Goal: Find specific page/section: Find specific page/section

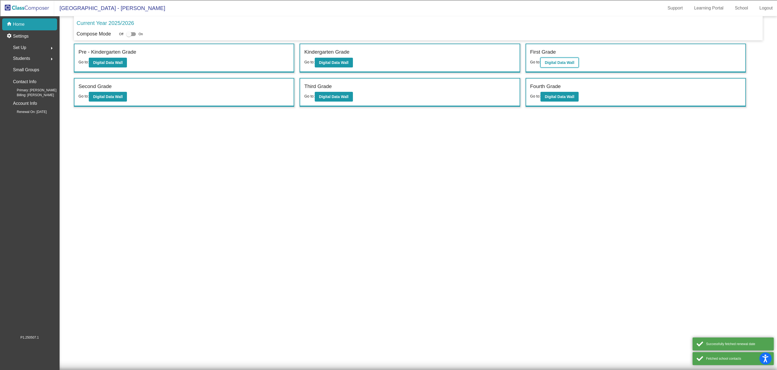
click at [559, 61] on b "Digital Data Wall" at bounding box center [560, 62] width 30 height 4
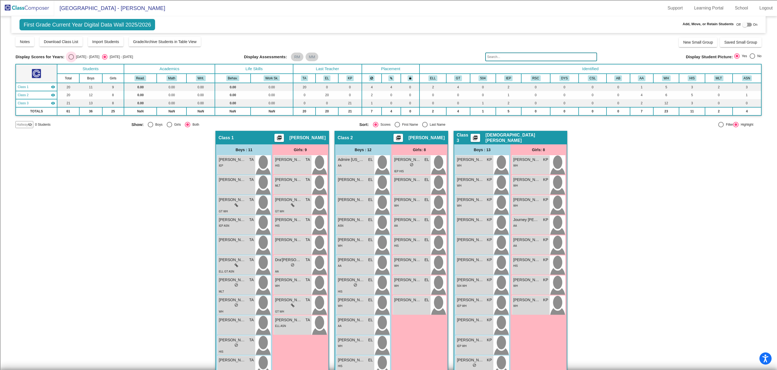
click at [74, 56] on div "[DATE] - [DATE]" at bounding box center [86, 56] width 25 height 5
click at [71, 60] on input "[DATE] - [DATE]" at bounding box center [71, 60] width 0 height 0
radio input "true"
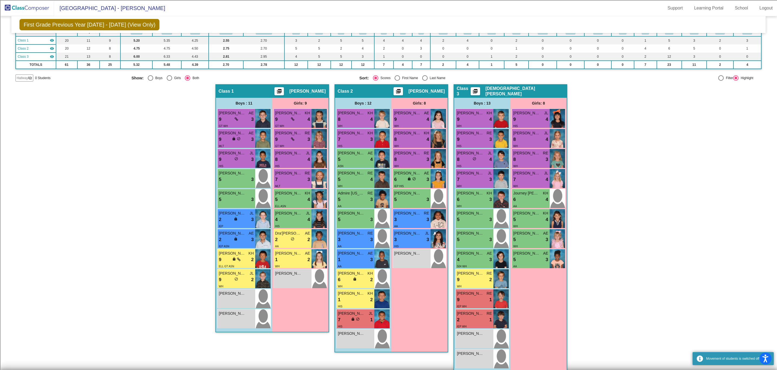
scroll to position [53, 0]
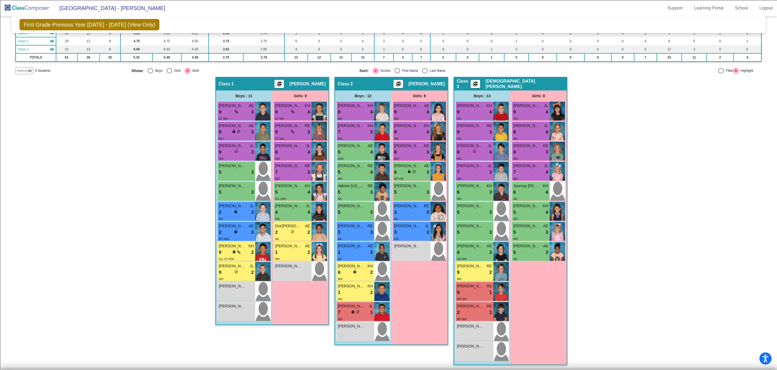
click at [728, 156] on div "Hallway - Hallway Class picture_as_pdf Add Student First Name Last Name Student…" at bounding box center [388, 223] width 746 height 293
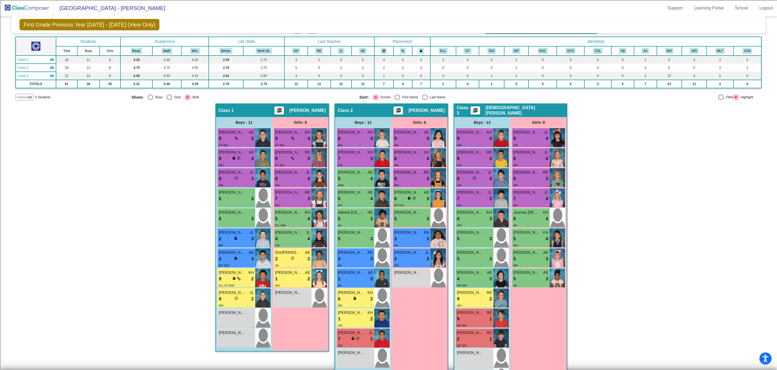
scroll to position [0, 0]
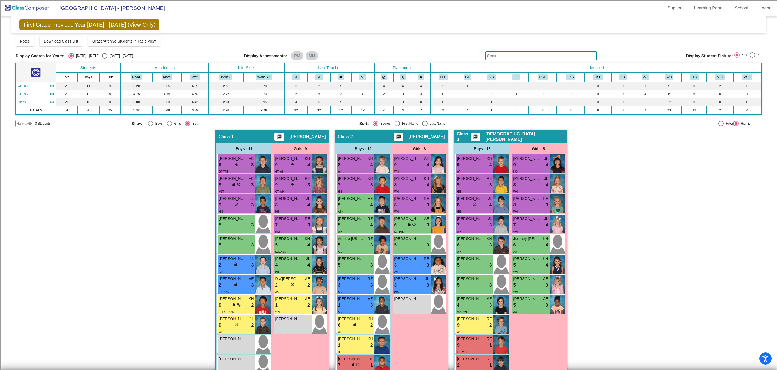
click at [25, 6] on img at bounding box center [27, 8] width 54 height 16
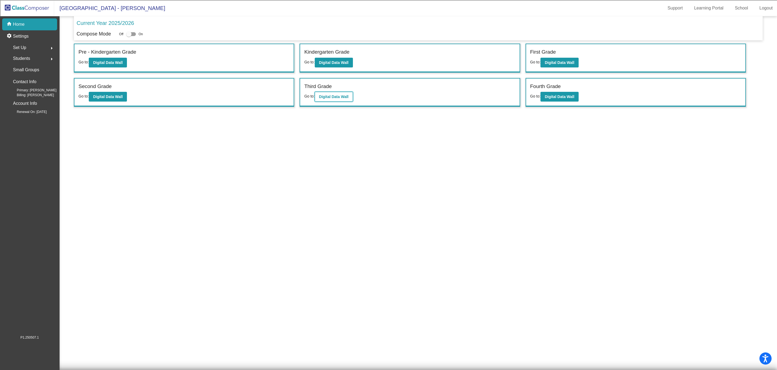
click at [339, 98] on b "Digital Data Wall" at bounding box center [334, 96] width 30 height 4
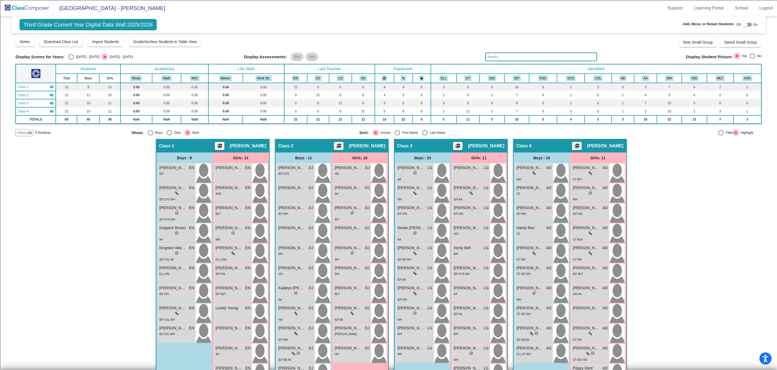
click at [68, 54] on mat-radio-button "[DATE] - [DATE]" at bounding box center [83, 56] width 31 height 5
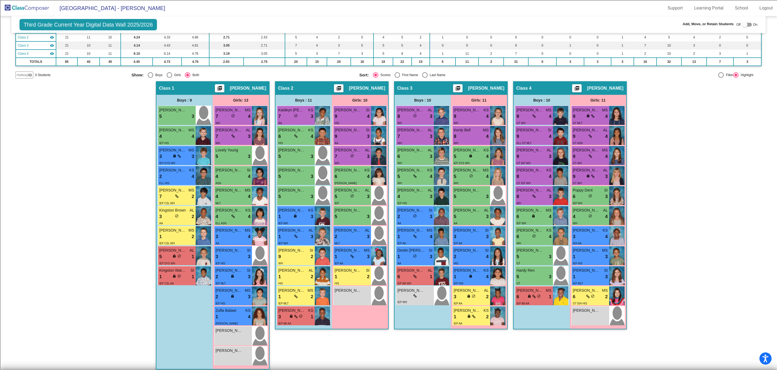
scroll to position [62, 0]
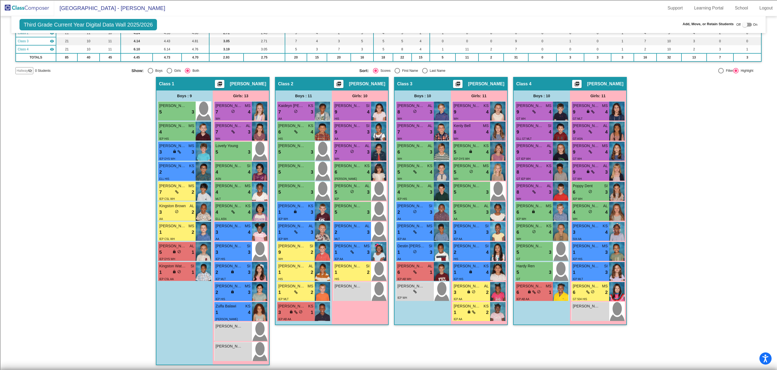
click at [14, 8] on img at bounding box center [27, 8] width 54 height 16
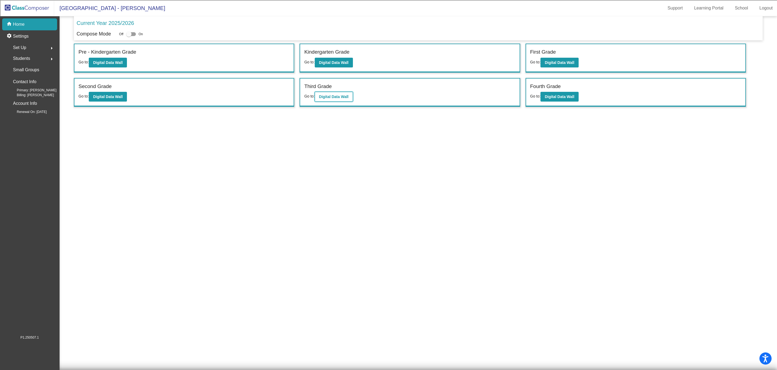
click at [342, 96] on b "Digital Data Wall" at bounding box center [334, 96] width 30 height 4
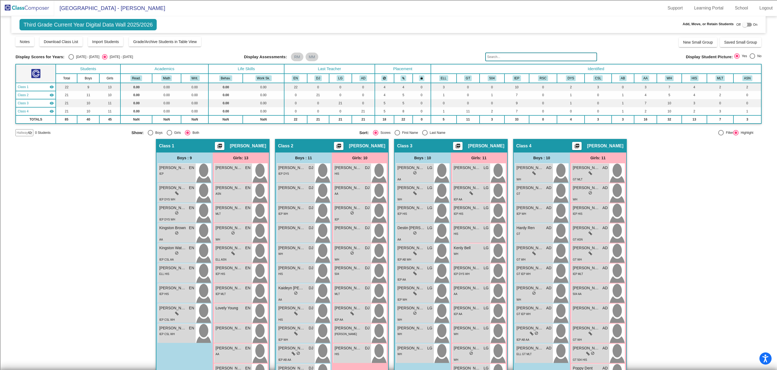
click at [32, 5] on img at bounding box center [27, 8] width 54 height 16
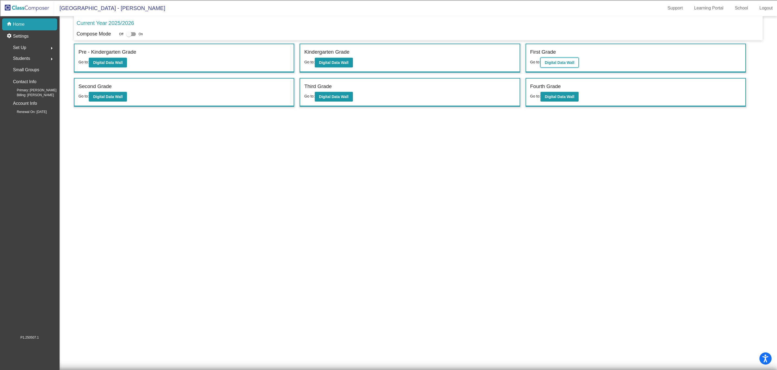
click at [556, 65] on button "Digital Data Wall" at bounding box center [560, 63] width 38 height 10
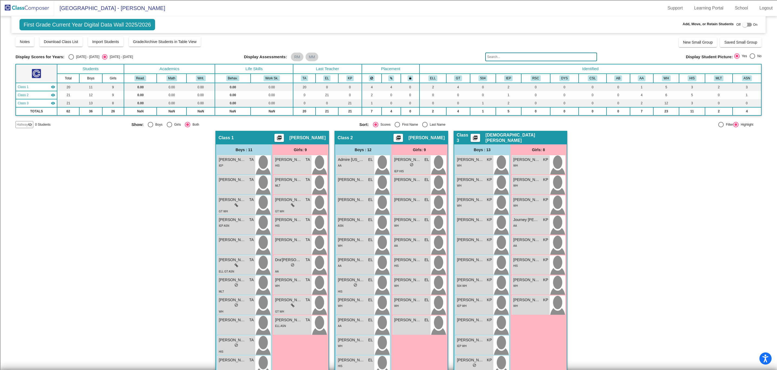
click at [570, 58] on input "text" at bounding box center [541, 57] width 112 height 9
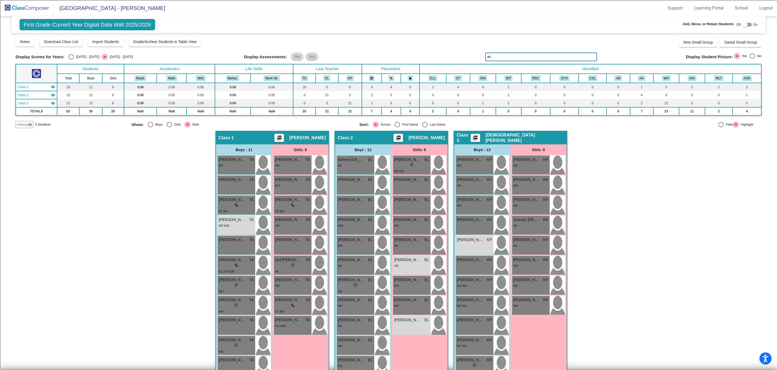
type input "a"
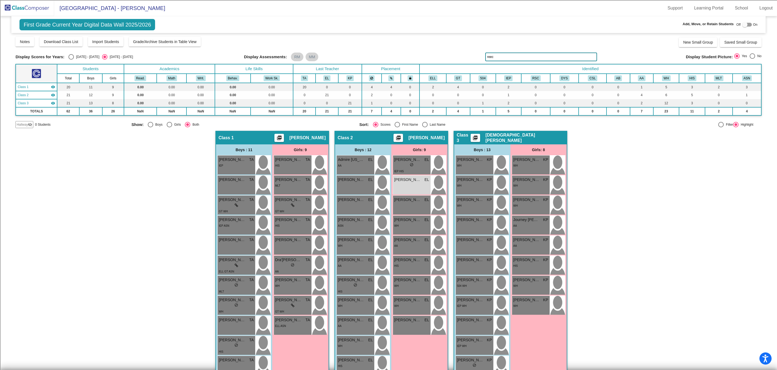
type input "[PERSON_NAME]"
click at [34, 4] on img at bounding box center [27, 8] width 54 height 16
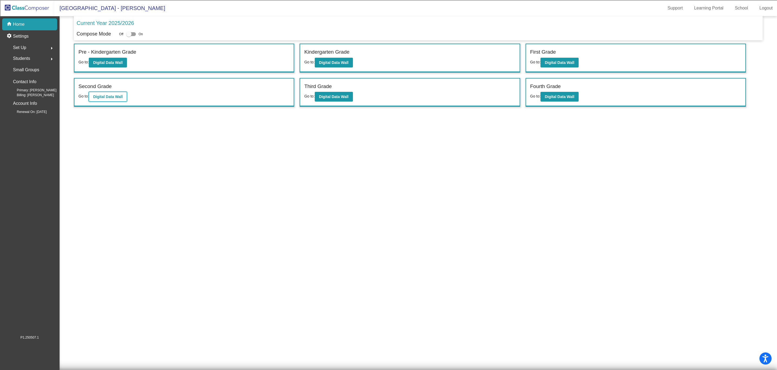
click at [111, 100] on button "Digital Data Wall" at bounding box center [108, 97] width 38 height 10
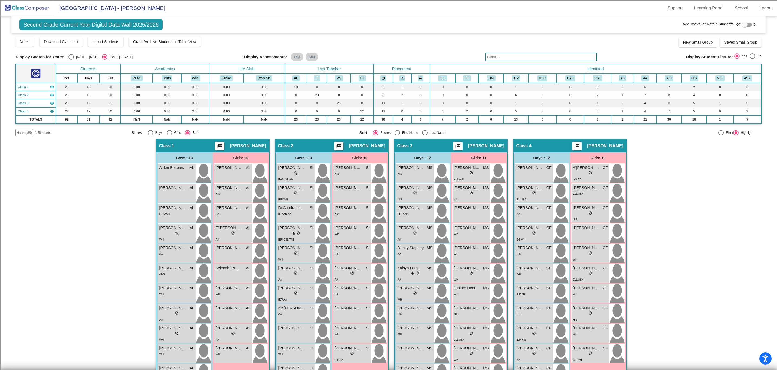
click at [564, 58] on input "text" at bounding box center [541, 57] width 112 height 9
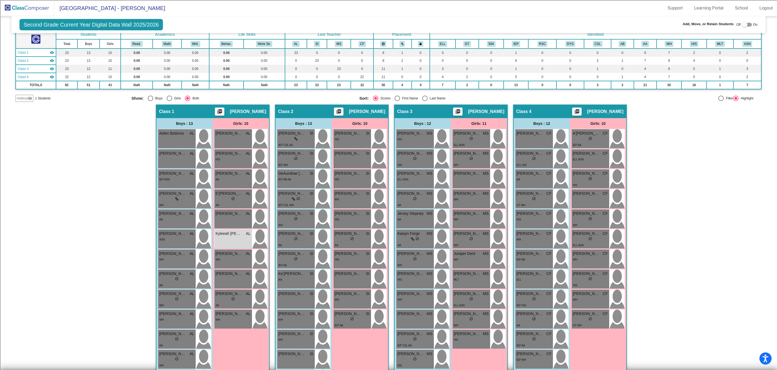
scroll to position [21, 0]
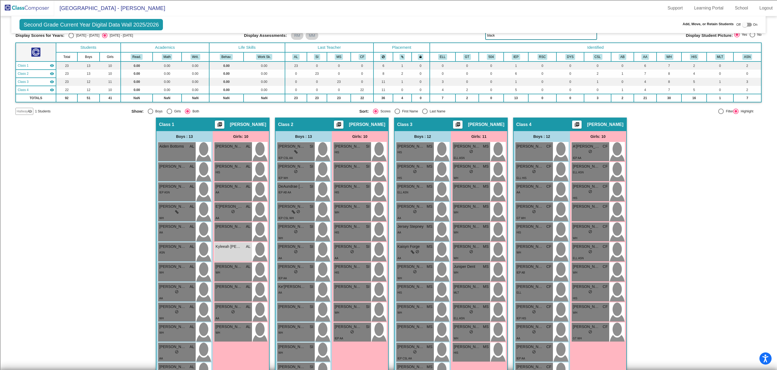
type input "black"
click at [25, 4] on img at bounding box center [27, 8] width 54 height 16
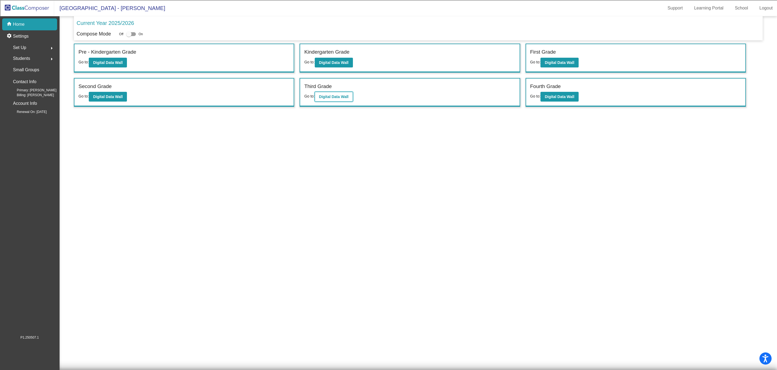
click at [323, 98] on b "Digital Data Wall" at bounding box center [334, 96] width 30 height 4
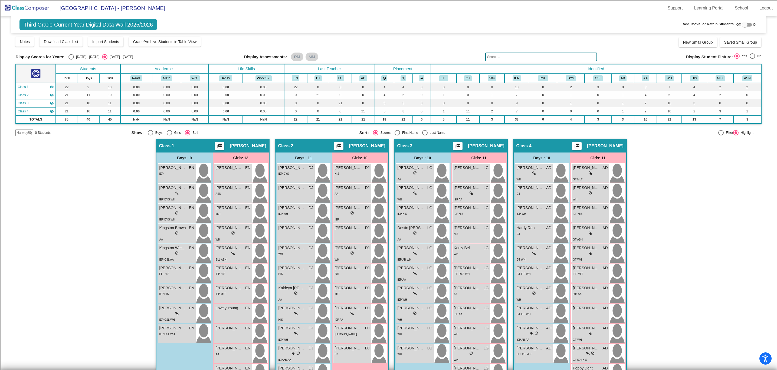
click at [547, 59] on input "text" at bounding box center [541, 57] width 112 height 9
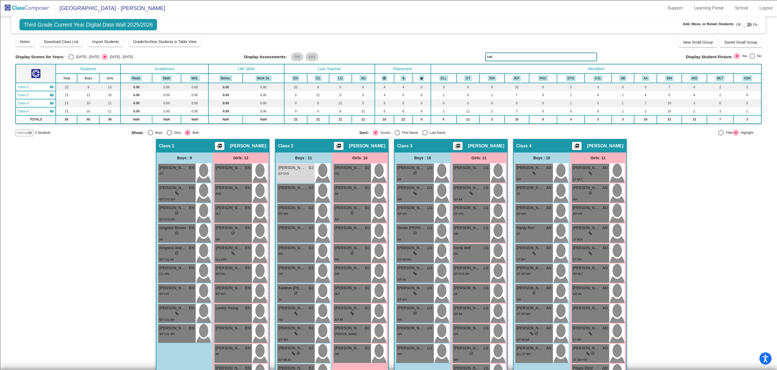
drag, startPoint x: 497, startPoint y: 54, endPoint x: 474, endPoint y: 54, distance: 23.8
click at [474, 54] on div "Display Scores for Years: [DATE] - [DATE] [DATE] - [DATE] Display Assessments: …" at bounding box center [388, 57] width 746 height 9
drag, startPoint x: 504, startPoint y: 56, endPoint x: 467, endPoint y: 57, distance: 37.4
click at [467, 57] on div "Display Scores for Years: [DATE] - [DATE] [DATE] - [DATE] Display Assessments: …" at bounding box center [388, 57] width 746 height 9
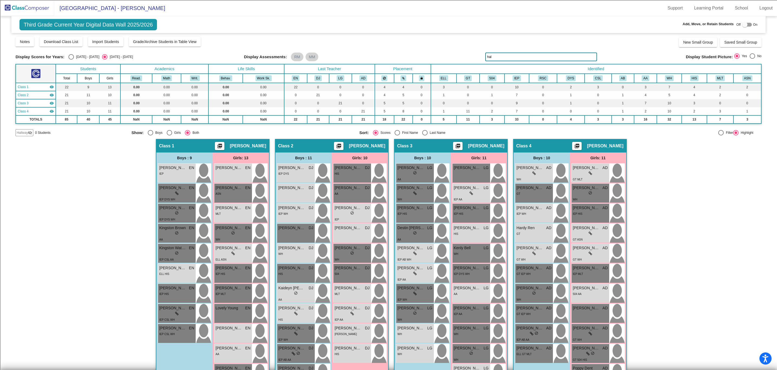
type input "hall"
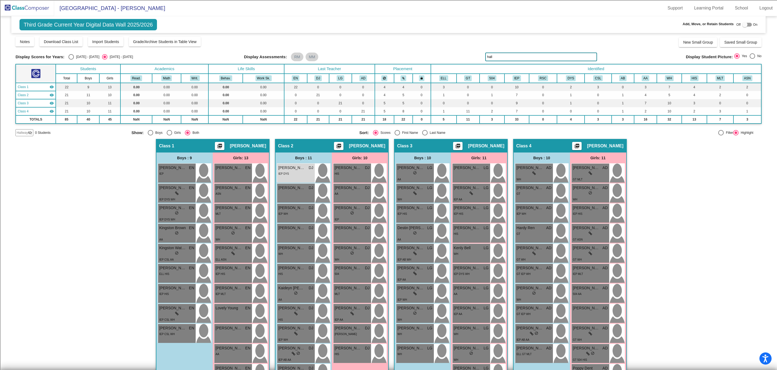
drag, startPoint x: 501, startPoint y: 59, endPoint x: 465, endPoint y: 58, distance: 36.0
click at [465, 58] on div "Display Scores for Years: [DATE] - [DATE] [DATE] - [DATE] Display Assessments: …" at bounding box center [388, 57] width 746 height 9
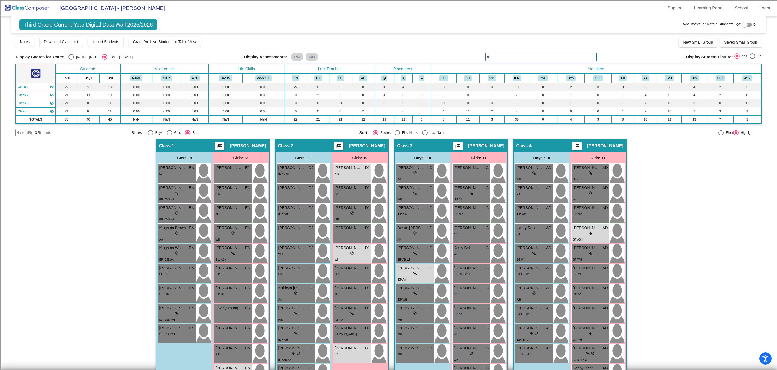
type input "s"
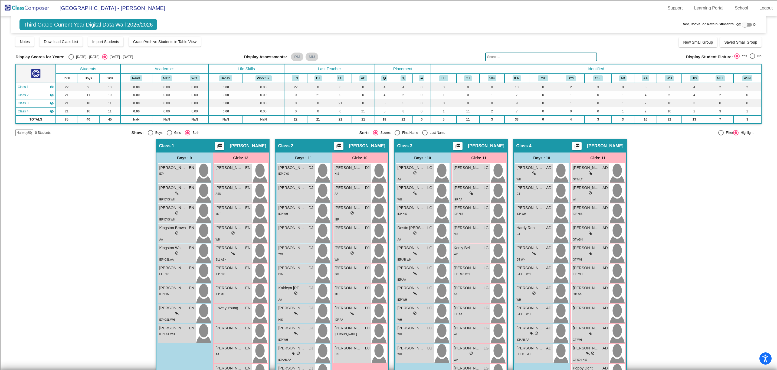
click at [22, 9] on img at bounding box center [27, 8] width 54 height 16
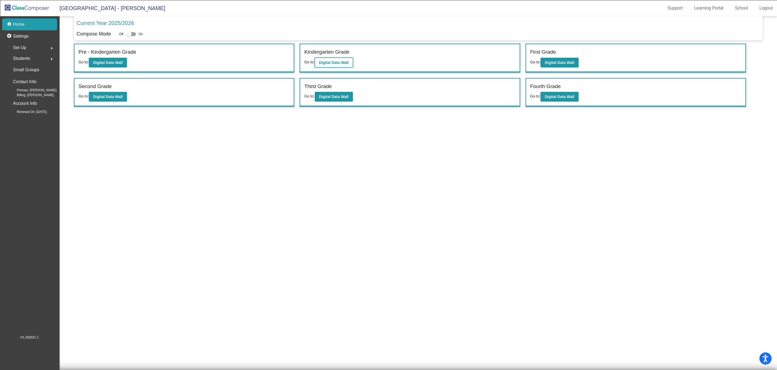
click at [337, 63] on b "Digital Data Wall" at bounding box center [334, 62] width 30 height 4
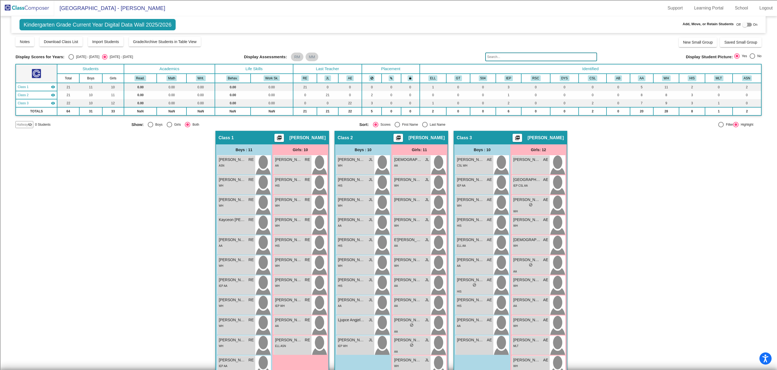
click at [540, 59] on input "text" at bounding box center [541, 57] width 112 height 9
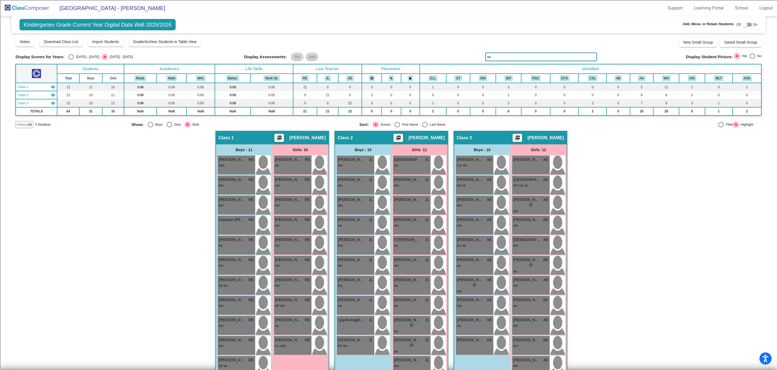
type input "s"
type input "aya"
click at [42, 9] on img at bounding box center [27, 8] width 54 height 16
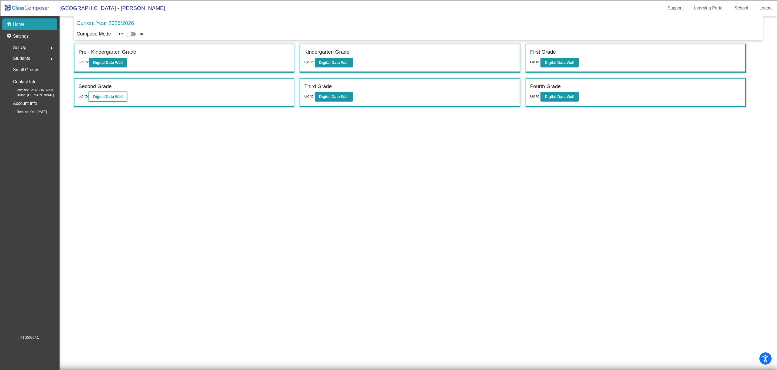
click at [112, 98] on b "Digital Data Wall" at bounding box center [108, 96] width 30 height 4
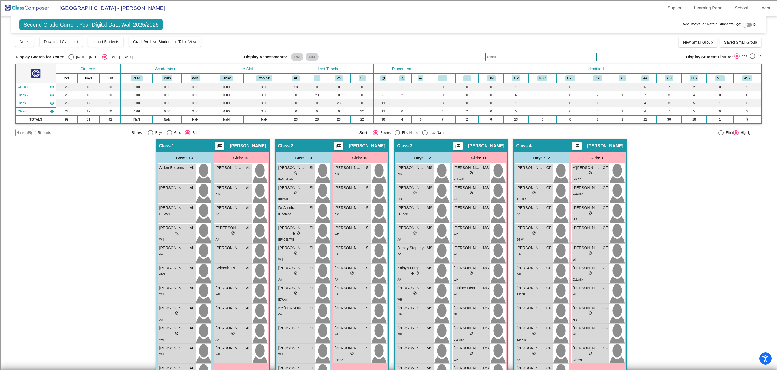
click at [509, 56] on input "text" at bounding box center [541, 57] width 112 height 9
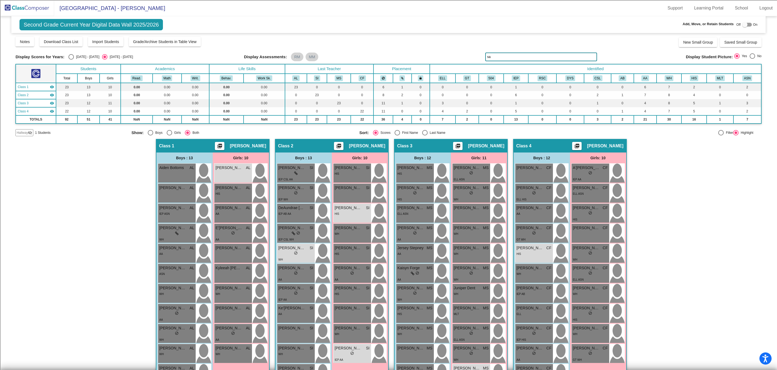
type input "sa"
click at [29, 8] on img at bounding box center [27, 8] width 54 height 16
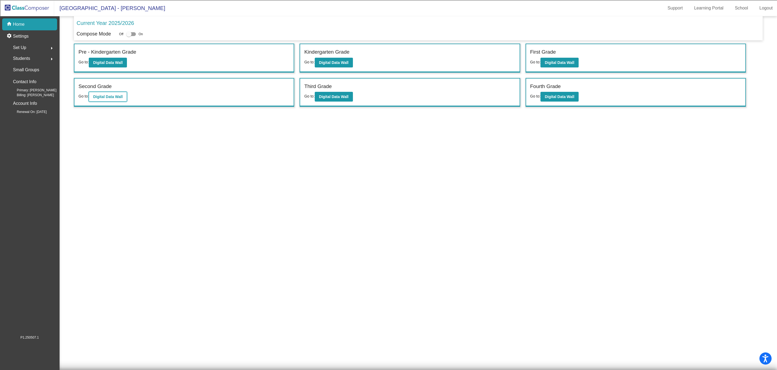
click at [118, 97] on b "Digital Data Wall" at bounding box center [108, 96] width 30 height 4
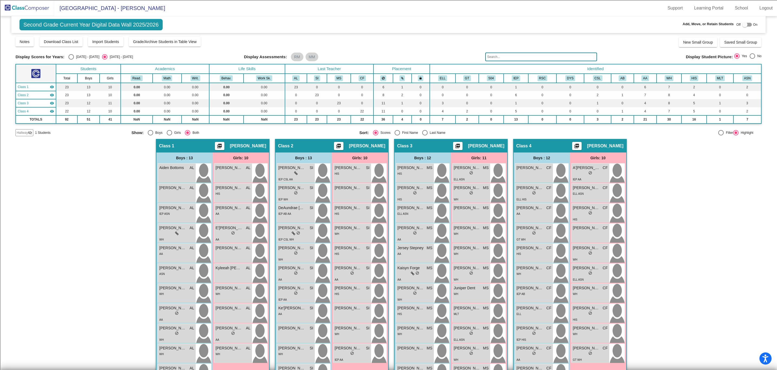
click at [563, 52] on div "Display Scores for Years: [DATE] - [DATE] [DATE] - [DATE] Grade/Archive Student…" at bounding box center [388, 86] width 746 height 100
click at [562, 55] on input "text" at bounding box center [541, 57] width 112 height 9
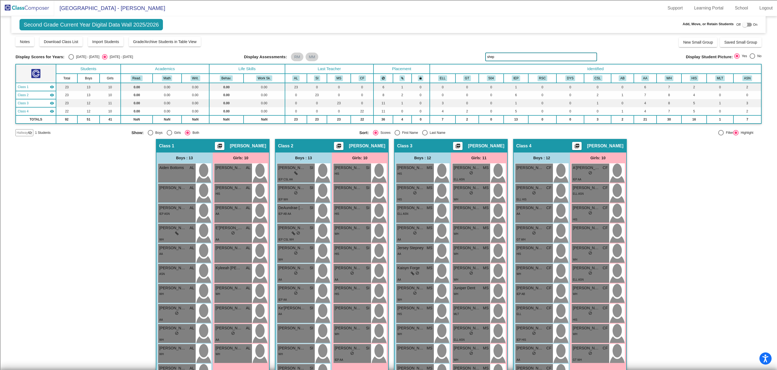
drag, startPoint x: 511, startPoint y: 56, endPoint x: 456, endPoint y: 56, distance: 55.2
click at [456, 56] on div "Display Scores for Years: [DATE] - [DATE] [DATE] - [DATE] Display Assessments: …" at bounding box center [388, 57] width 746 height 9
type input "shep"
click at [11, 6] on img at bounding box center [27, 8] width 54 height 16
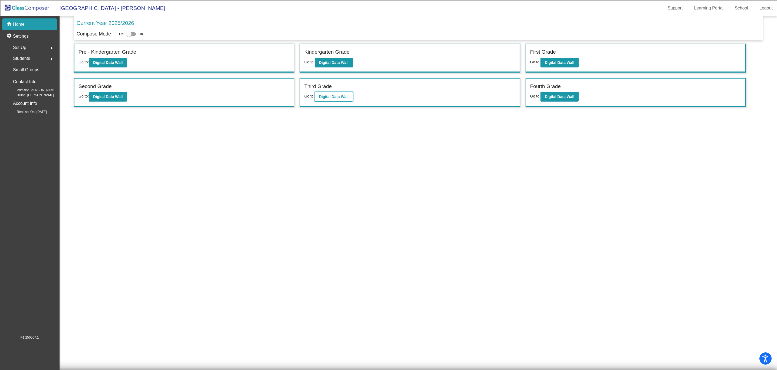
click at [336, 100] on button "Digital Data Wall" at bounding box center [334, 97] width 38 height 10
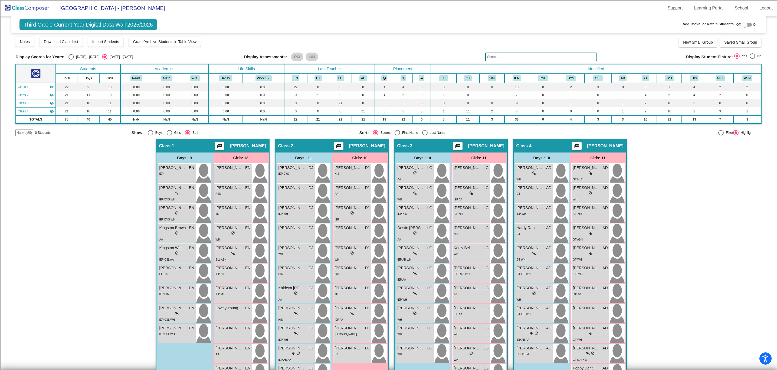
click at [525, 59] on input "text" at bounding box center [541, 57] width 112 height 9
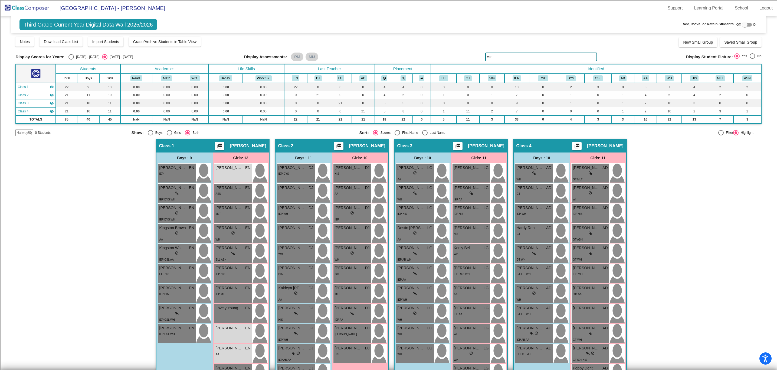
click at [500, 60] on input "von" at bounding box center [541, 57] width 112 height 9
drag, startPoint x: 500, startPoint y: 60, endPoint x: 478, endPoint y: 62, distance: 22.5
click at [478, 62] on div "Display Scores for Years: [DATE] - [DATE] [DATE] - [DATE] Grade/Archive Student…" at bounding box center [388, 86] width 746 height 100
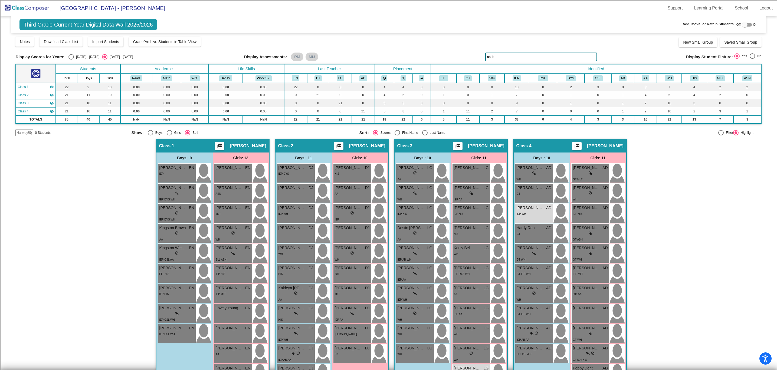
type input "[PERSON_NAME]"
drag, startPoint x: 514, startPoint y: 54, endPoint x: 458, endPoint y: 59, distance: 56.1
click at [458, 59] on div "Display Scores for Years: [DATE] - [DATE] [DATE] - [DATE] Display Assessments: …" at bounding box center [388, 57] width 746 height 9
drag, startPoint x: 508, startPoint y: 55, endPoint x: 454, endPoint y: 56, distance: 54.4
click at [454, 56] on div "Display Scores for Years: [DATE] - [DATE] [DATE] - [DATE] Display Assessments: …" at bounding box center [388, 57] width 746 height 9
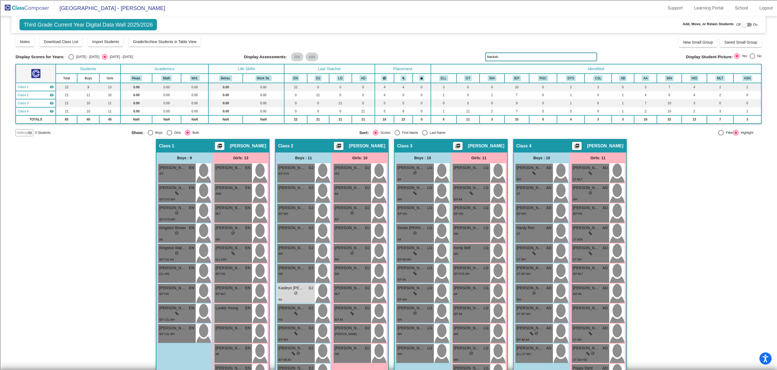
type input "blacksh"
click at [26, 6] on img at bounding box center [27, 8] width 54 height 16
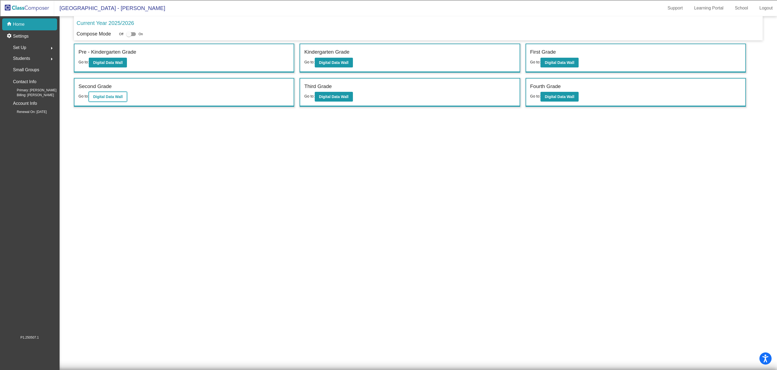
click at [117, 97] on b "Digital Data Wall" at bounding box center [108, 96] width 30 height 4
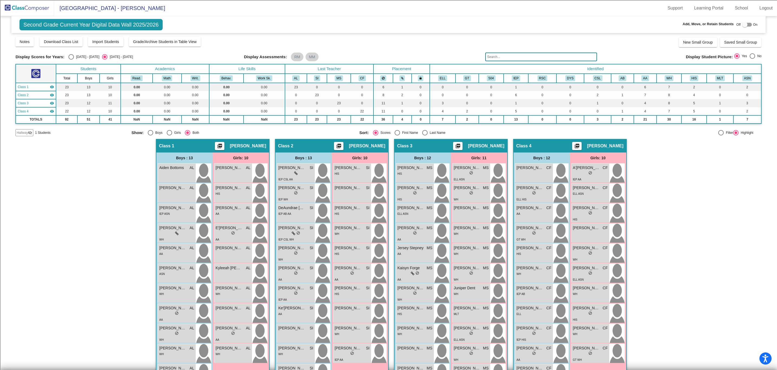
click at [514, 56] on input "text" at bounding box center [541, 57] width 112 height 9
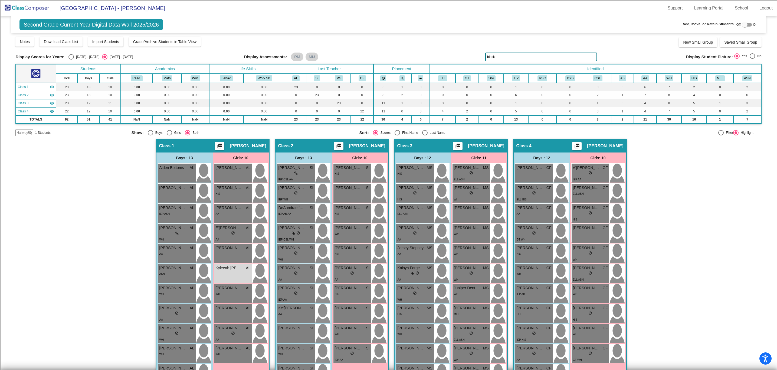
type input "black"
click at [9, 8] on img at bounding box center [27, 8] width 54 height 16
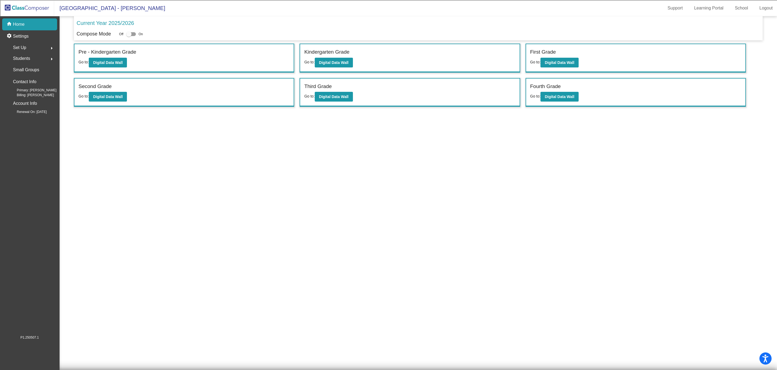
click at [29, 57] on span "Students" at bounding box center [21, 59] width 17 height 8
click at [27, 115] on p "All Students" at bounding box center [25, 117] width 22 height 6
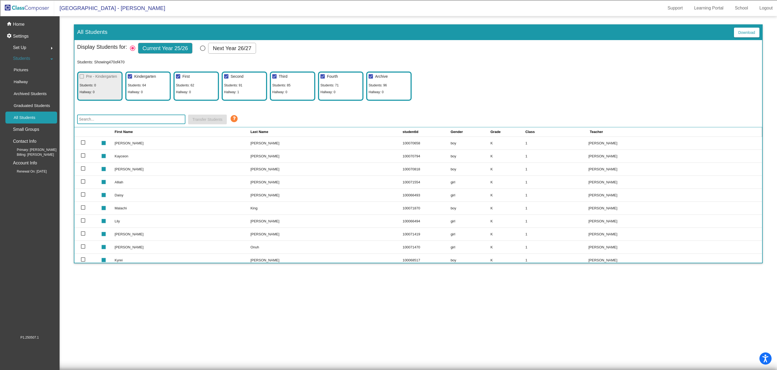
click at [142, 117] on input "text" at bounding box center [131, 119] width 108 height 9
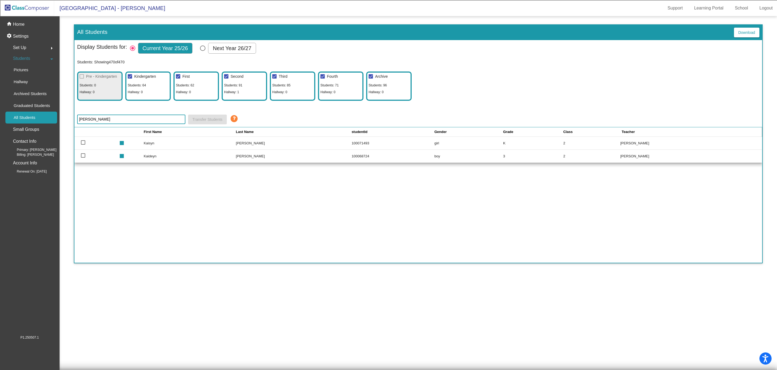
drag, startPoint x: 99, startPoint y: 117, endPoint x: 45, endPoint y: 120, distance: 54.8
click at [47, 120] on mat-sidenav-container "home Home settings Settings Set Up arrow_right Students arrow_drop_down Picture…" at bounding box center [388, 193] width 777 height 354
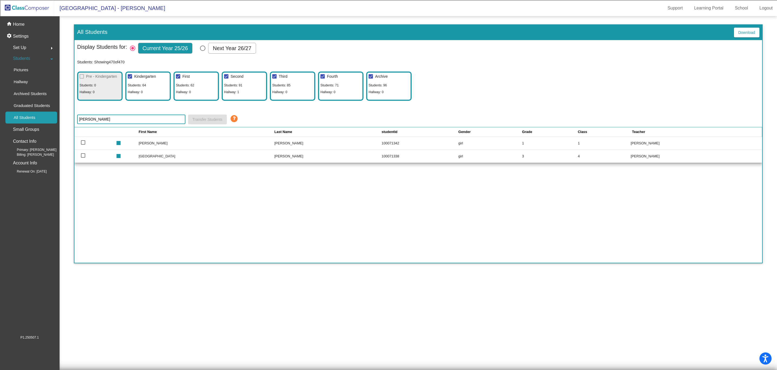
drag, startPoint x: 137, startPoint y: 119, endPoint x: 69, endPoint y: 121, distance: 68.3
click at [69, 121] on mat-sidenav-content "All Students Download Display Students for: Current Year 25/26 Next Year 26/27 …" at bounding box center [419, 193] width 718 height 354
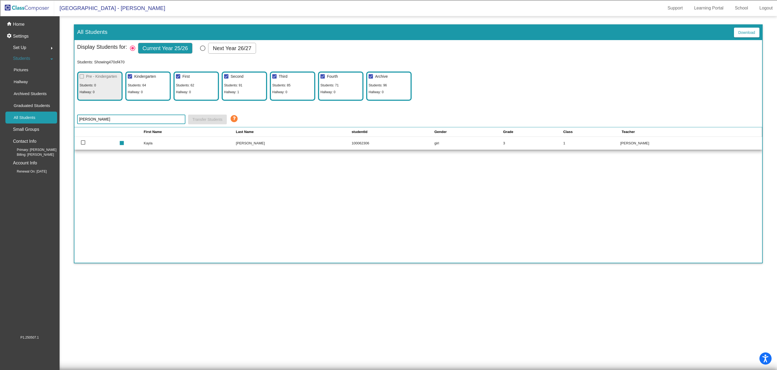
drag, startPoint x: 102, startPoint y: 118, endPoint x: 69, endPoint y: 120, distance: 32.9
click at [69, 120] on mat-sidenav-content "All Students Download Display Students for: Current Year 25/26 Next Year 26/27 …" at bounding box center [419, 193] width 718 height 354
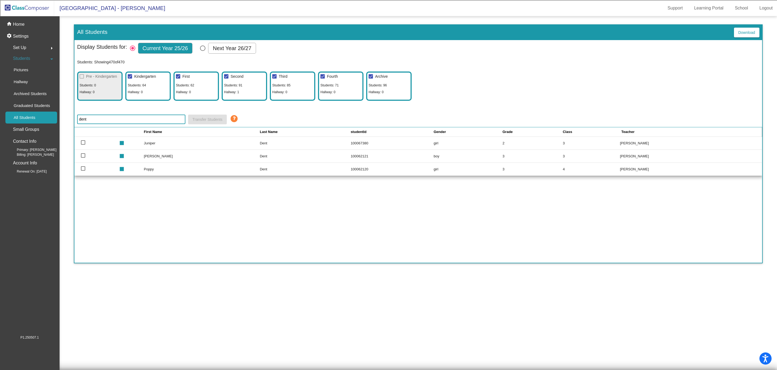
click at [649, 157] on td "[PERSON_NAME]" at bounding box center [691, 156] width 142 height 13
drag, startPoint x: 156, startPoint y: 118, endPoint x: 54, endPoint y: 117, distance: 102.1
click at [54, 117] on mat-sidenav-container "home Home settings Settings Set Up arrow_right Students arrow_drop_down Picture…" at bounding box center [388, 193] width 777 height 354
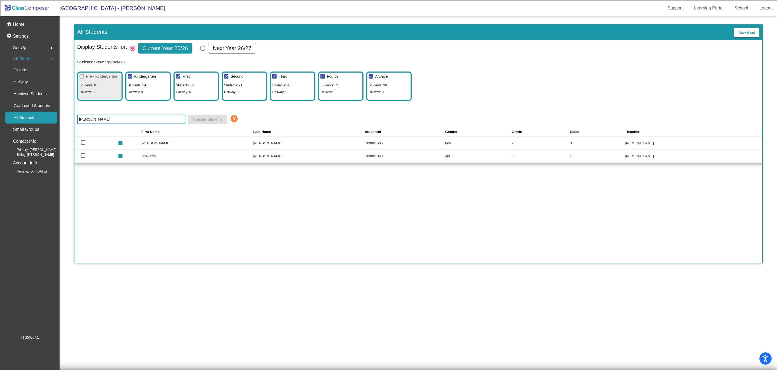
drag, startPoint x: 136, startPoint y: 116, endPoint x: 71, endPoint y: 122, distance: 65.3
click at [71, 122] on mat-sidenav-content "All Students Download Display Students for: Current Year 25/26 Next Year 26/27 …" at bounding box center [419, 193] width 718 height 354
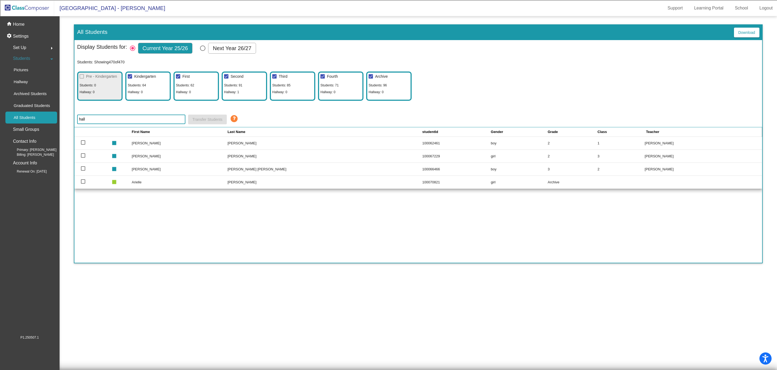
drag, startPoint x: 118, startPoint y: 118, endPoint x: 51, endPoint y: 115, distance: 66.7
click at [51, 115] on mat-sidenav-container "home Home settings Settings Set Up arrow_right Students arrow_drop_down Picture…" at bounding box center [388, 193] width 777 height 354
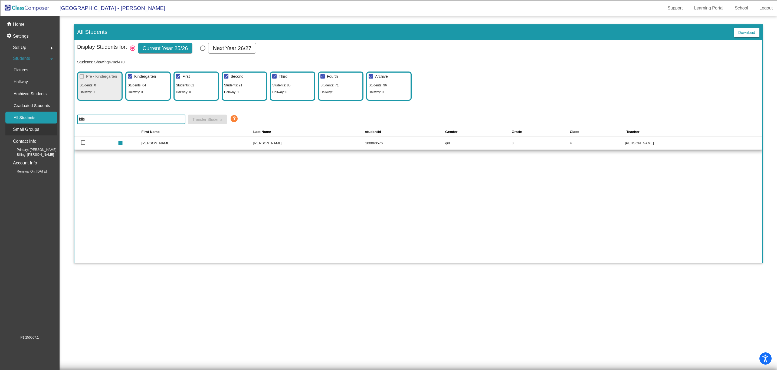
drag, startPoint x: 98, startPoint y: 119, endPoint x: 51, endPoint y: 124, distance: 47.2
click at [51, 124] on mat-sidenav-container "home Home settings Settings Set Up arrow_right Students arrow_drop_down Picture…" at bounding box center [388, 193] width 777 height 354
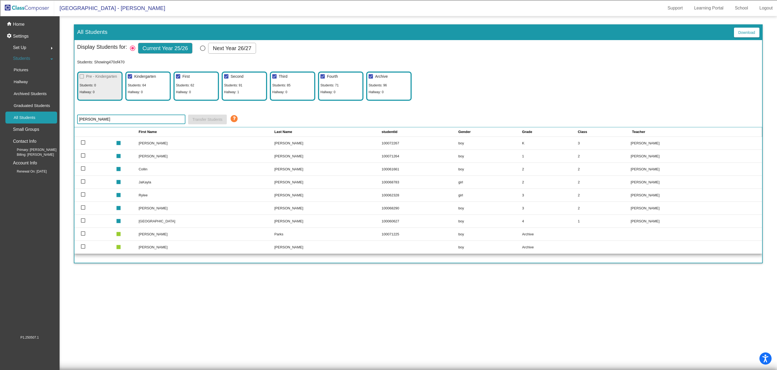
drag, startPoint x: 125, startPoint y: 116, endPoint x: 62, endPoint y: 116, distance: 62.8
click at [62, 116] on mat-sidenav-content "All Students Download Display Students for: Current Year 25/26 Next Year 26/27 …" at bounding box center [419, 193] width 718 height 354
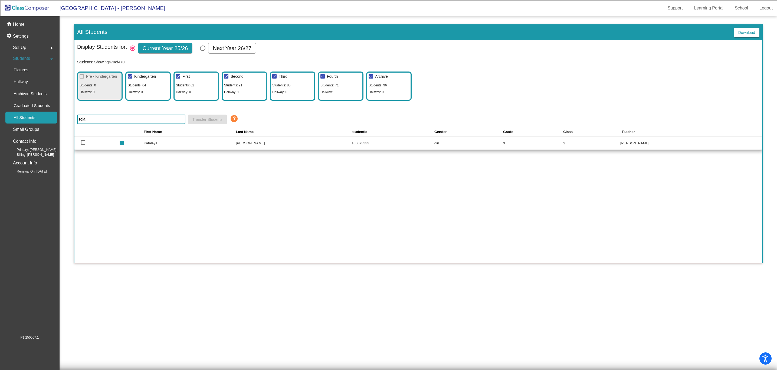
type input "[PERSON_NAME]"
drag, startPoint x: 93, startPoint y: 118, endPoint x: 65, endPoint y: 121, distance: 28.3
click at [65, 121] on mat-sidenav-content "All Students Download Display Students for: Current Year 25/26 Next Year 26/27 …" at bounding box center [419, 193] width 718 height 354
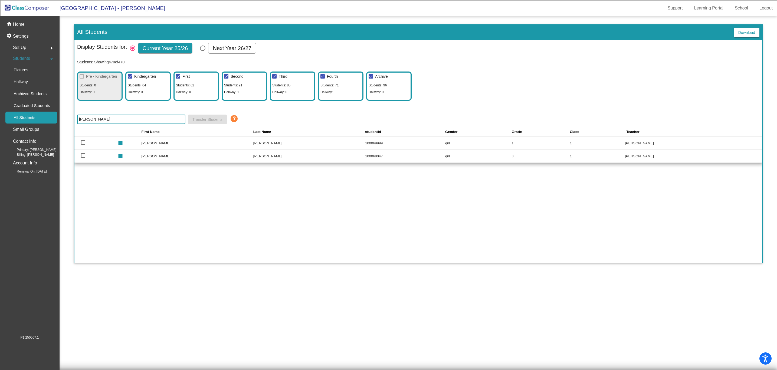
drag, startPoint x: 148, startPoint y: 123, endPoint x: 58, endPoint y: 132, distance: 90.7
click at [58, 133] on mat-sidenav-container "home Home settings Settings Set Up arrow_right Students arrow_drop_down Picture…" at bounding box center [388, 193] width 777 height 354
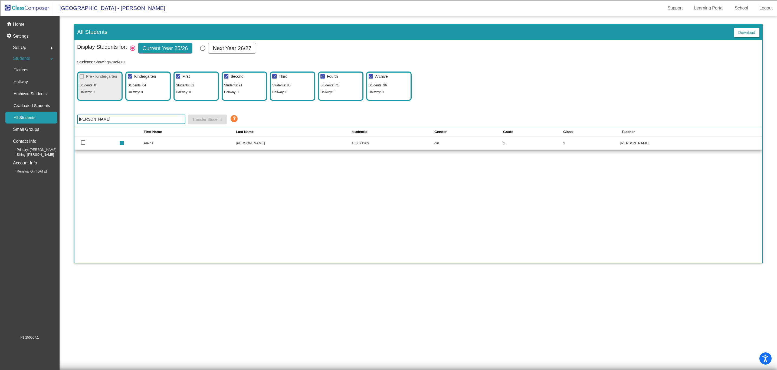
drag, startPoint x: 98, startPoint y: 116, endPoint x: 36, endPoint y: 116, distance: 61.7
click at [36, 116] on mat-sidenav-container "home Home settings Settings Set Up arrow_right Students arrow_drop_down Picture…" at bounding box center [388, 193] width 777 height 354
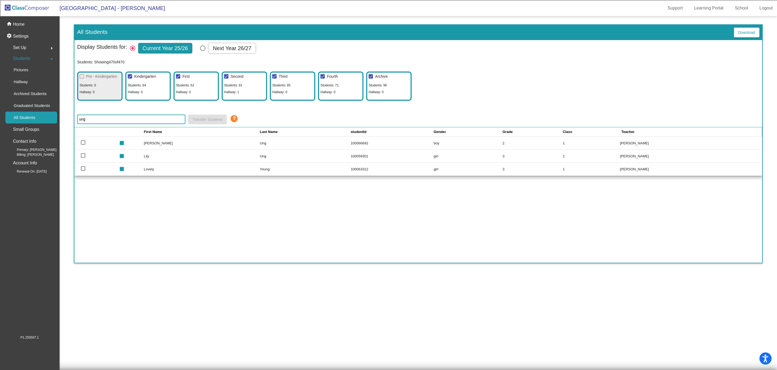
type input "ung"
click at [645, 158] on td "[PERSON_NAME]" at bounding box center [691, 156] width 142 height 13
click at [24, 25] on p "Home" at bounding box center [19, 24] width 12 height 6
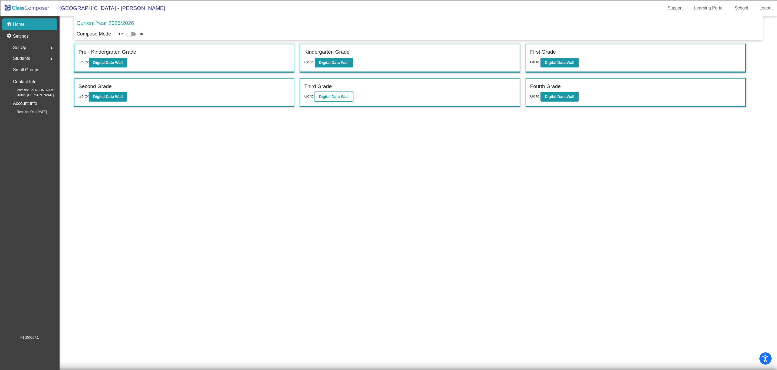
click at [331, 94] on button "Digital Data Wall" at bounding box center [334, 97] width 38 height 10
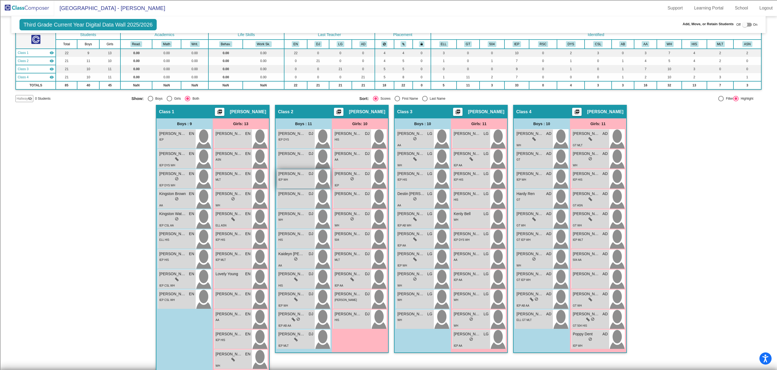
scroll to position [21, 0]
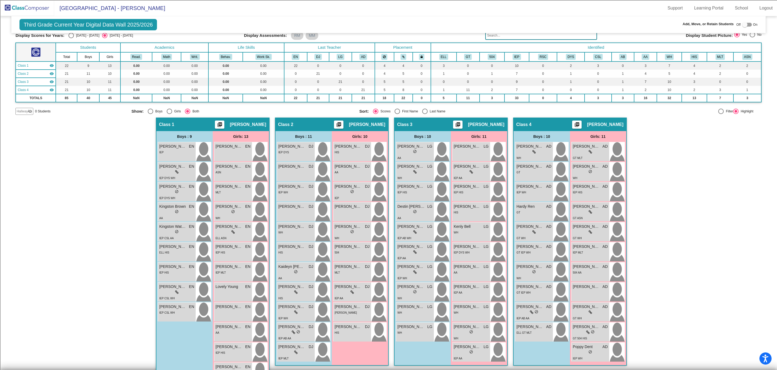
click at [746, 24] on div at bounding box center [747, 25] width 10 height 4
checkbox input "true"
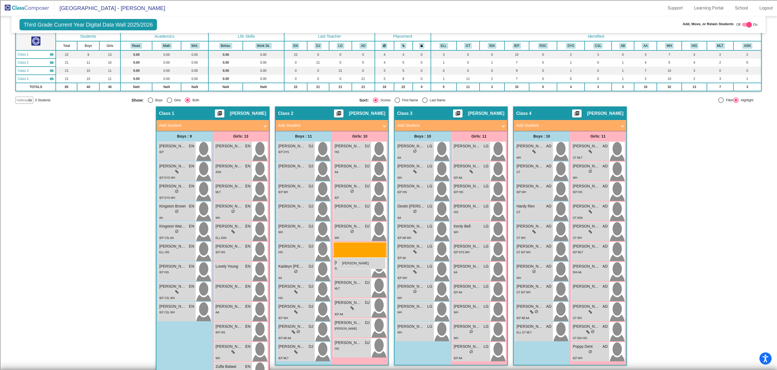
drag, startPoint x: 235, startPoint y: 271, endPoint x: 337, endPoint y: 257, distance: 102.9
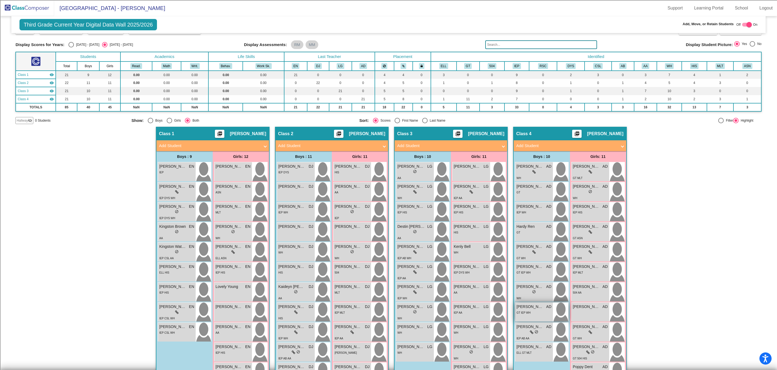
scroll to position [53, 0]
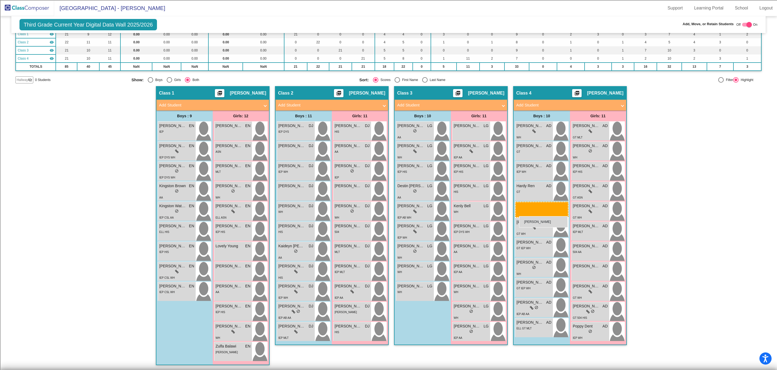
drag, startPoint x: 422, startPoint y: 227, endPoint x: 519, endPoint y: 216, distance: 98.0
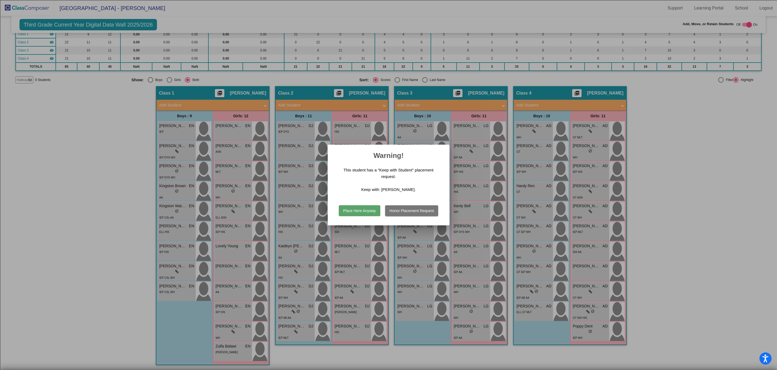
click at [353, 213] on button "Place Here Anyway" at bounding box center [359, 210] width 41 height 11
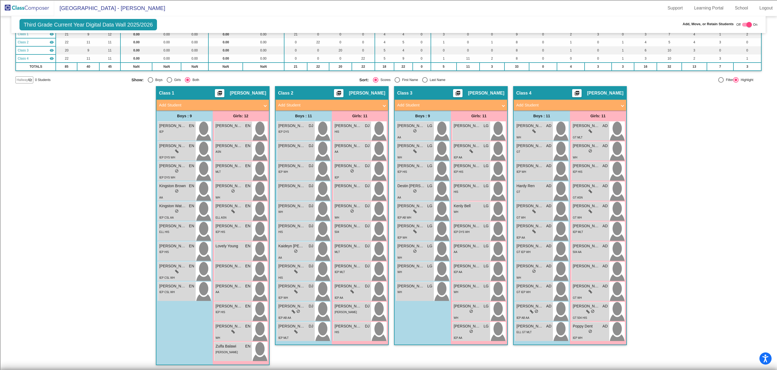
click at [23, 81] on span "Hallway" at bounding box center [22, 79] width 11 height 5
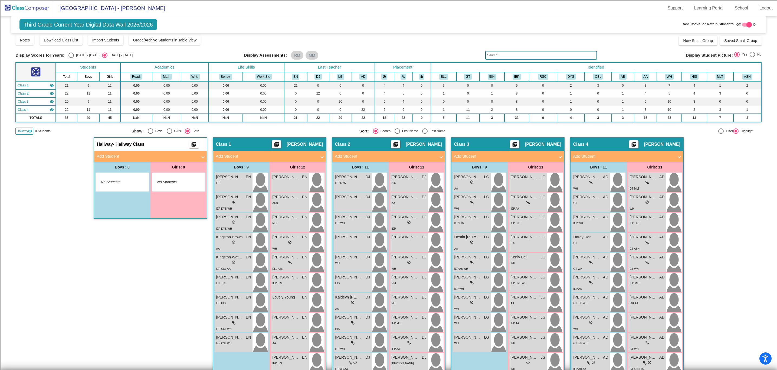
scroll to position [0, 0]
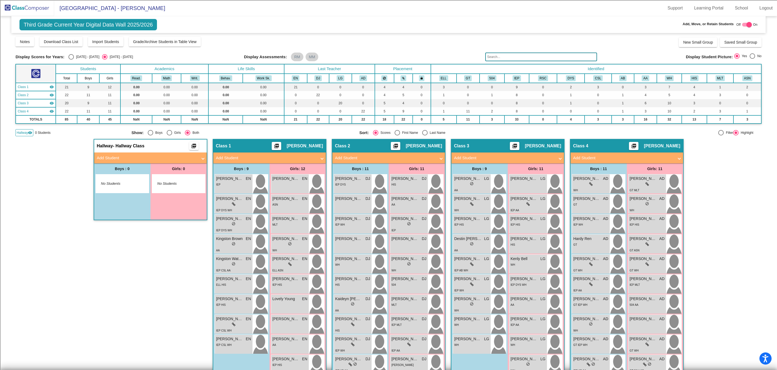
click at [74, 57] on div "[DATE] - [DATE]" at bounding box center [86, 56] width 25 height 5
click at [71, 60] on input "[DATE] - [DATE]" at bounding box center [71, 60] width 0 height 0
radio input "true"
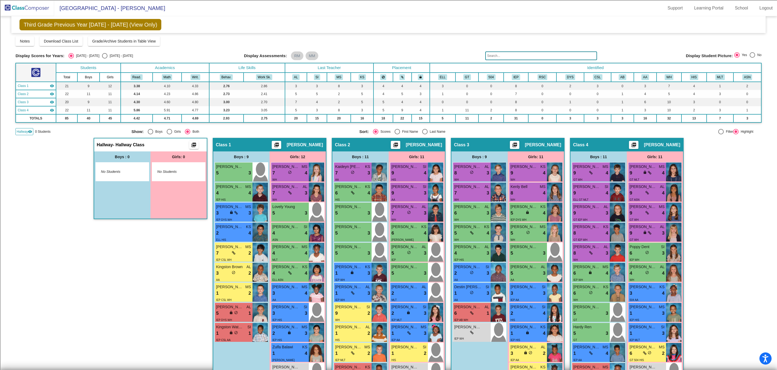
click at [107, 55] on div "[DATE] - [DATE]" at bounding box center [119, 55] width 25 height 5
click at [105, 58] on input "[DATE] - [DATE]" at bounding box center [105, 58] width 0 height 0
radio input "true"
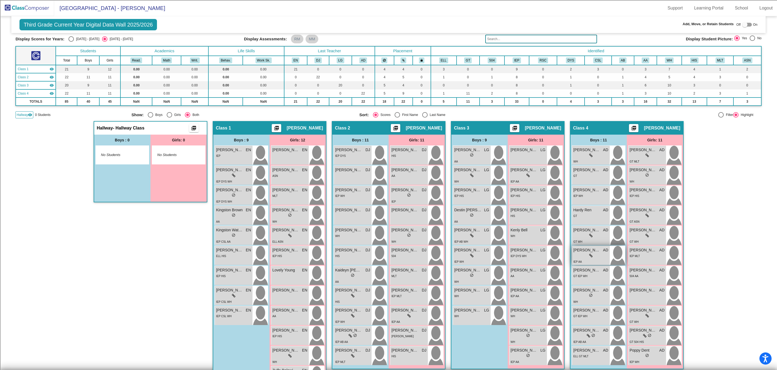
scroll to position [42, 0]
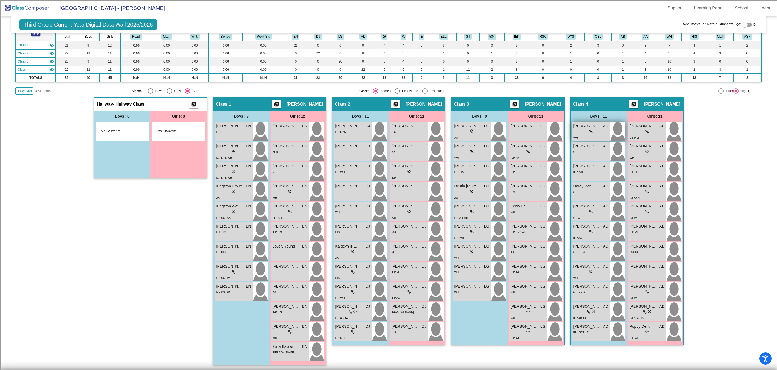
drag, startPoint x: 601, startPoint y: 132, endPoint x: 587, endPoint y: 137, distance: 14.9
click at [587, 137] on div "[PERSON_NAME] AD lock do_not_disturb_alt WH" at bounding box center [591, 131] width 38 height 19
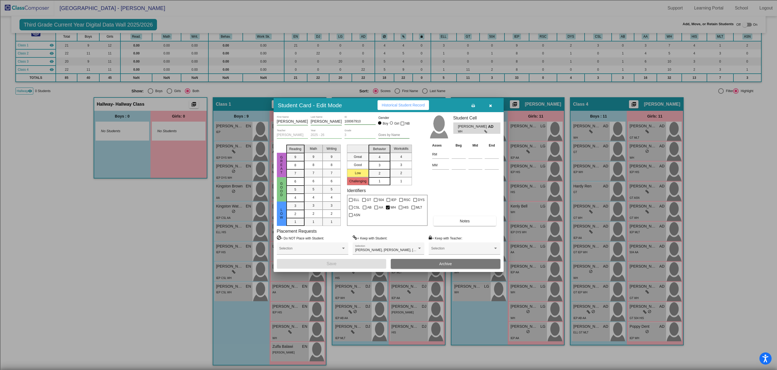
click at [491, 104] on icon "button" at bounding box center [490, 106] width 3 height 4
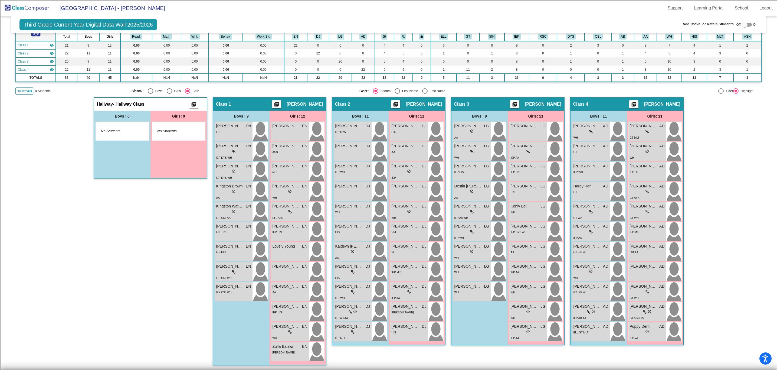
click at [747, 22] on label at bounding box center [747, 24] width 10 height 6
drag, startPoint x: 598, startPoint y: 131, endPoint x: 474, endPoint y: 133, distance: 123.8
click at [474, 133] on div "Hallway - Hallway Class picture_as_pdf Add Student First Name Last Name Student…" at bounding box center [388, 233] width 746 height 273
click at [728, 129] on div "Hallway - Hallway Class picture_as_pdf Add Student First Name Last Name Student…" at bounding box center [388, 233] width 746 height 273
drag, startPoint x: 602, startPoint y: 128, endPoint x: 601, endPoint y: 133, distance: 5.7
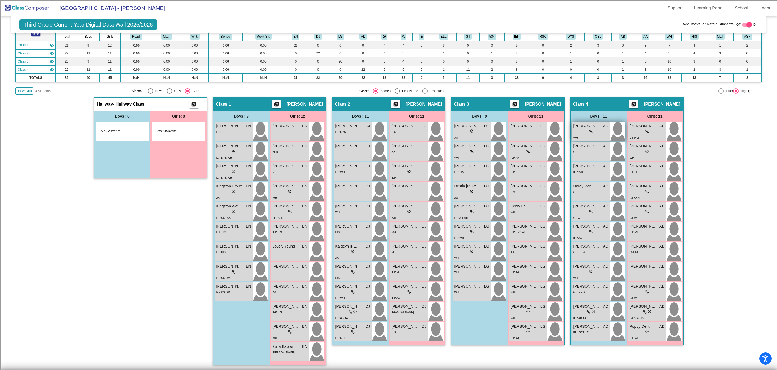
click at [601, 133] on div "[PERSON_NAME] AD lock do_not_disturb_alt WH" at bounding box center [591, 131] width 38 height 19
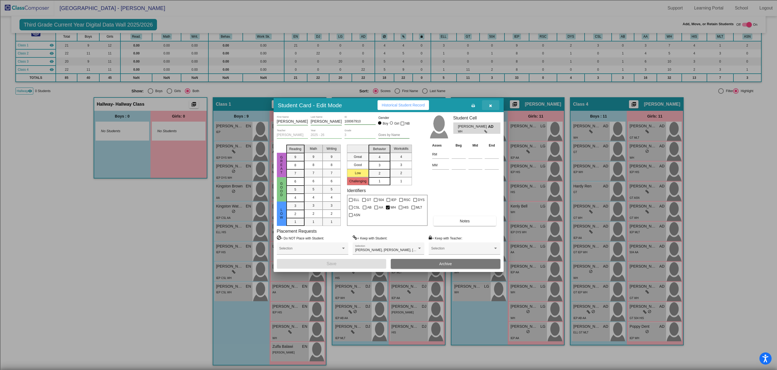
click at [491, 106] on icon "button" at bounding box center [490, 106] width 3 height 4
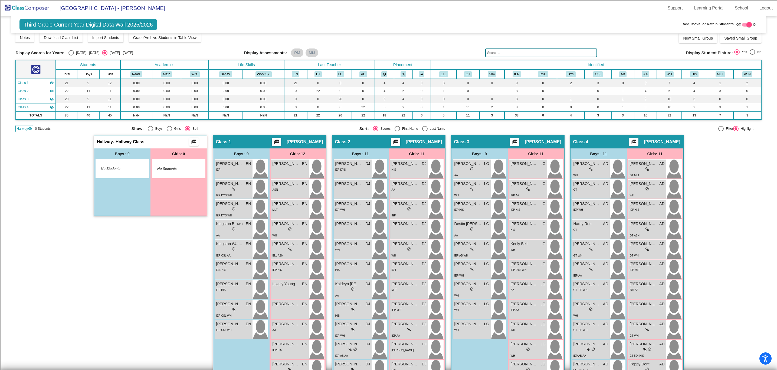
scroll to position [0, 0]
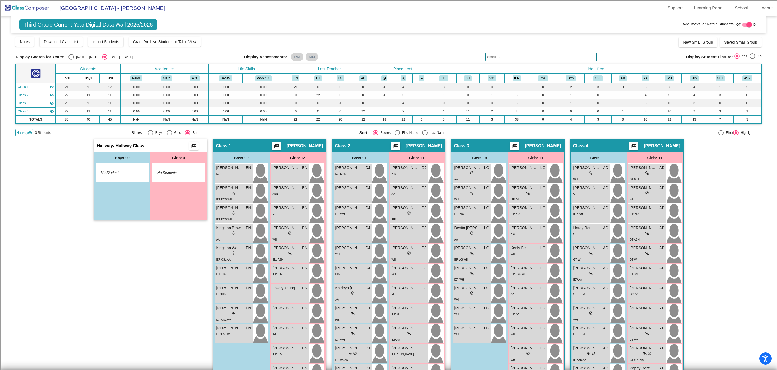
click at [741, 20] on div "Third Grade Current Year Digital Data Wall 2025/2026 Add, Move, or Retain Stude…" at bounding box center [388, 24] width 754 height 17
click at [743, 22] on label at bounding box center [747, 24] width 10 height 6
click at [743, 22] on div at bounding box center [744, 24] width 5 height 5
checkbox input "true"
drag, startPoint x: 600, startPoint y: 172, endPoint x: 589, endPoint y: 180, distance: 13.8
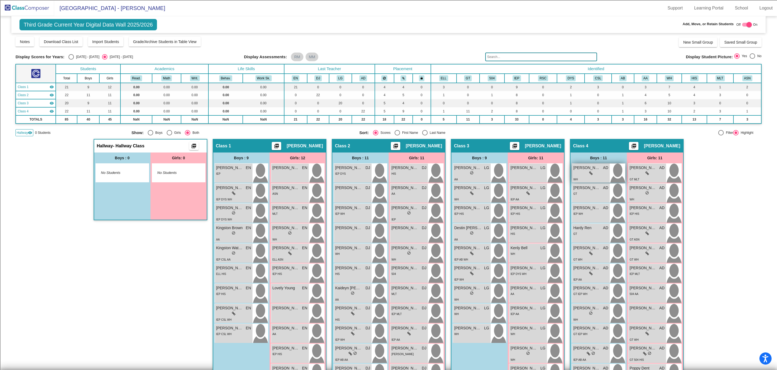
click at [589, 180] on div "[PERSON_NAME] AD lock do_not_disturb_alt WH" at bounding box center [591, 173] width 38 height 19
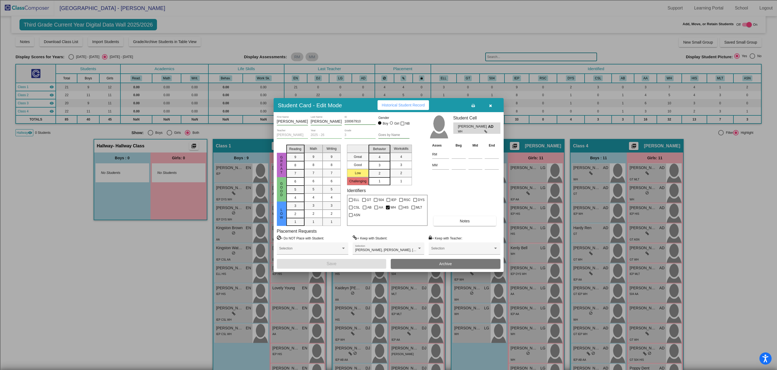
click at [490, 105] on icon "button" at bounding box center [490, 106] width 3 height 4
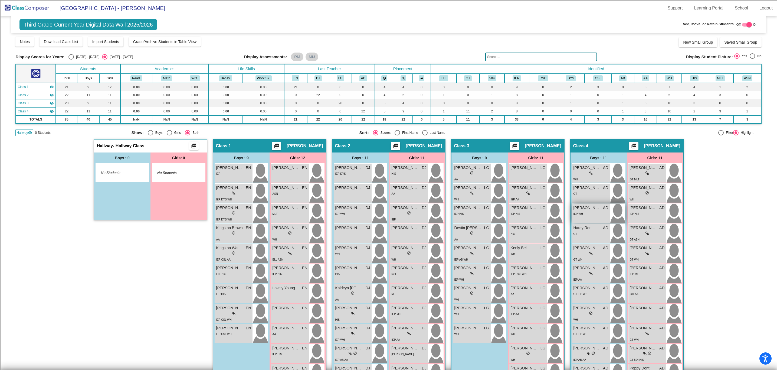
click at [585, 212] on div "IEP WH" at bounding box center [591, 214] width 35 height 6
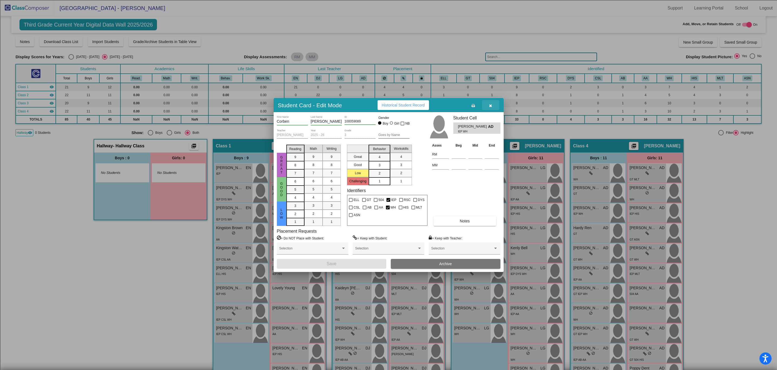
click at [490, 105] on icon "button" at bounding box center [490, 106] width 3 height 4
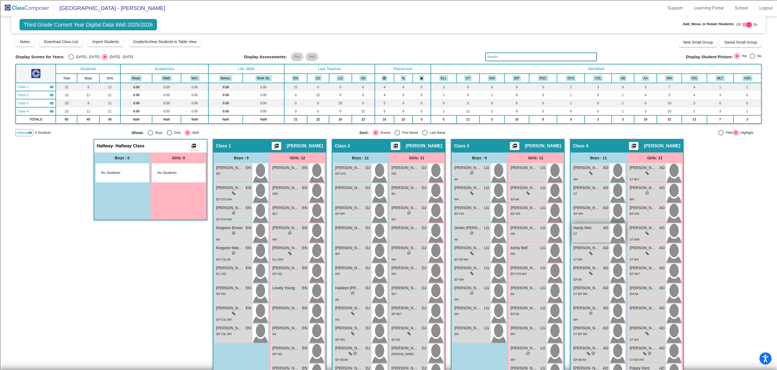
scroll to position [42, 0]
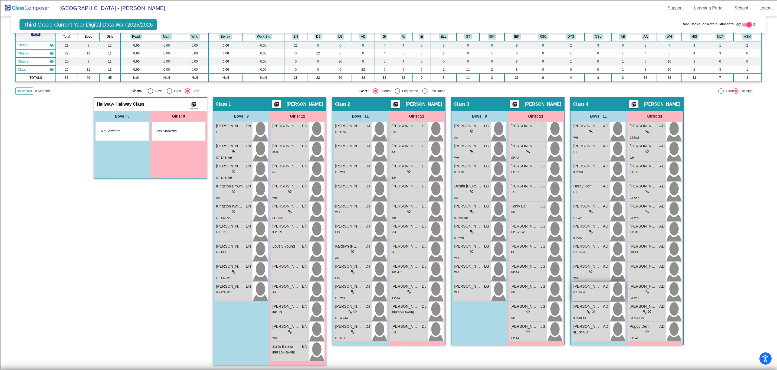
drag, startPoint x: 598, startPoint y: 290, endPoint x: 579, endPoint y: 296, distance: 19.5
click at [579, 296] on div "[PERSON_NAME] AD lock do_not_disturb_alt GT IEP WH" at bounding box center [591, 291] width 38 height 19
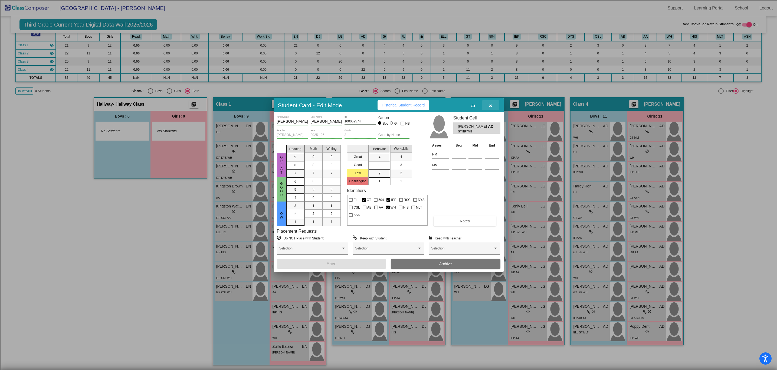
click at [489, 102] on button "button" at bounding box center [490, 105] width 17 height 10
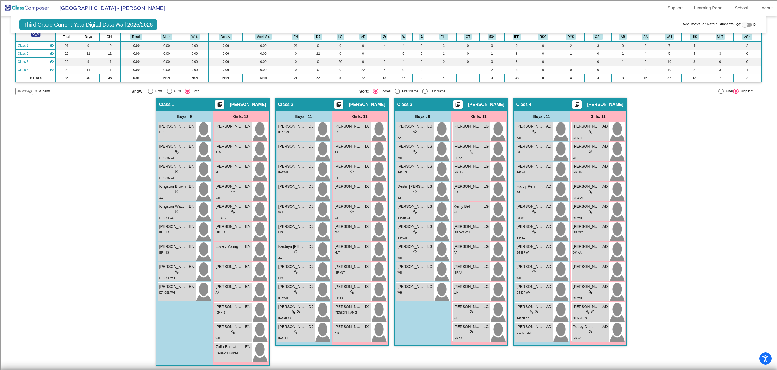
scroll to position [42, 0]
drag, startPoint x: 744, startPoint y: 24, endPoint x: 742, endPoint y: 26, distance: 3.3
click at [744, 24] on div at bounding box center [744, 24] width 5 height 5
checkbox input "true"
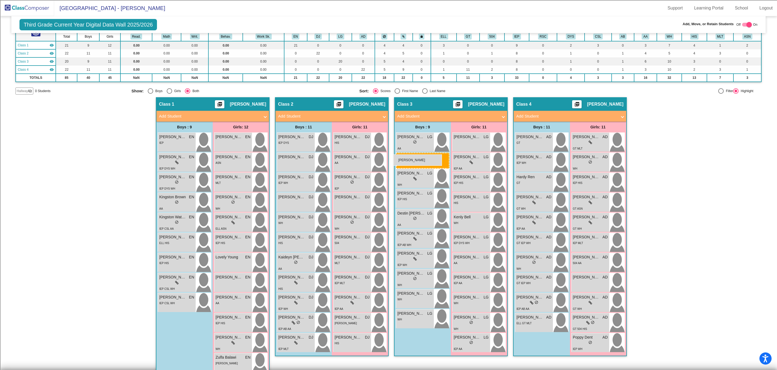
drag, startPoint x: 529, startPoint y: 142, endPoint x: 393, endPoint y: 154, distance: 136.0
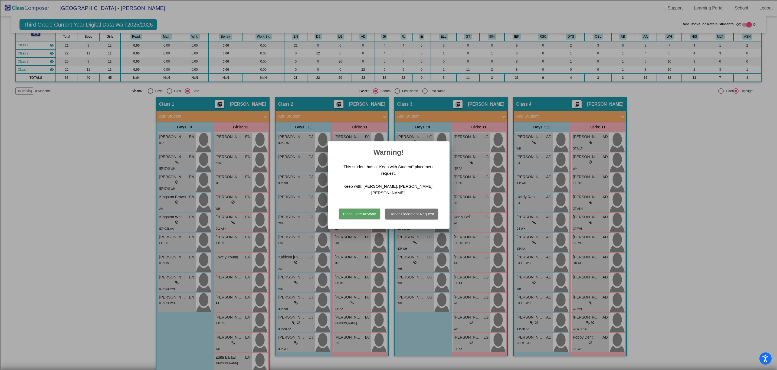
click at [410, 214] on button "Honor Placement Request" at bounding box center [411, 213] width 53 height 11
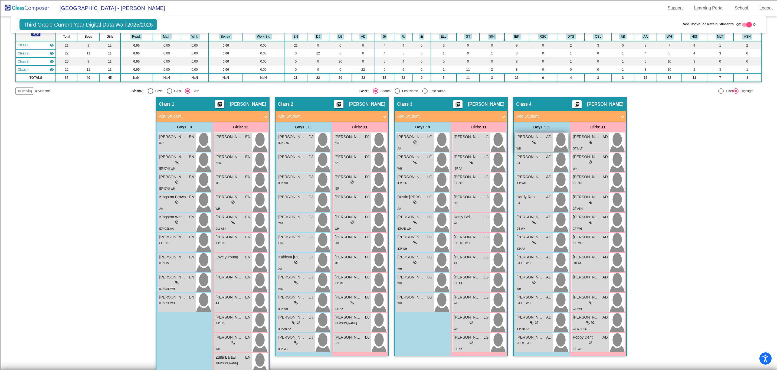
click at [543, 143] on div "lock do_not_disturb_alt" at bounding box center [534, 143] width 35 height 6
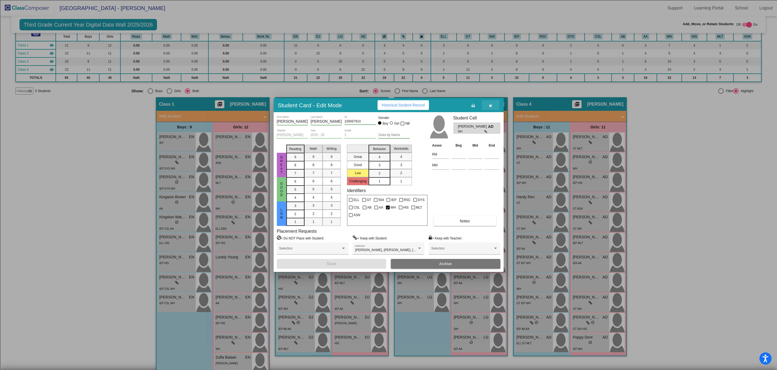
click at [489, 106] on icon "button" at bounding box center [490, 106] width 3 height 4
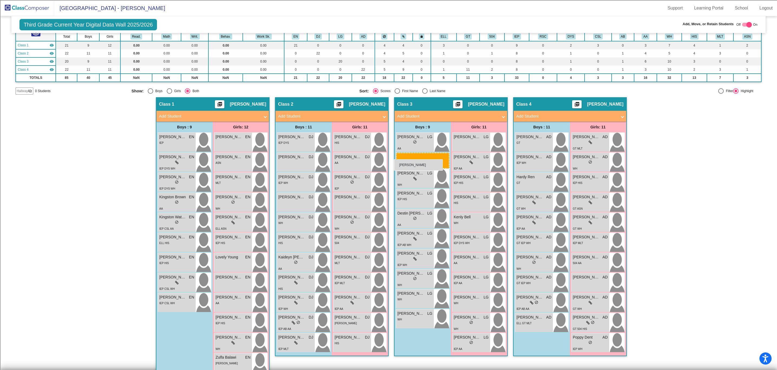
drag, startPoint x: 537, startPoint y: 145, endPoint x: 394, endPoint y: 159, distance: 143.7
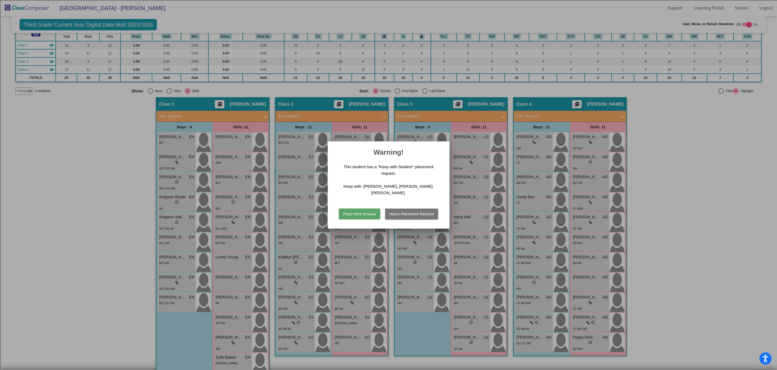
click at [365, 212] on button "Place Here Anyway" at bounding box center [359, 213] width 41 height 11
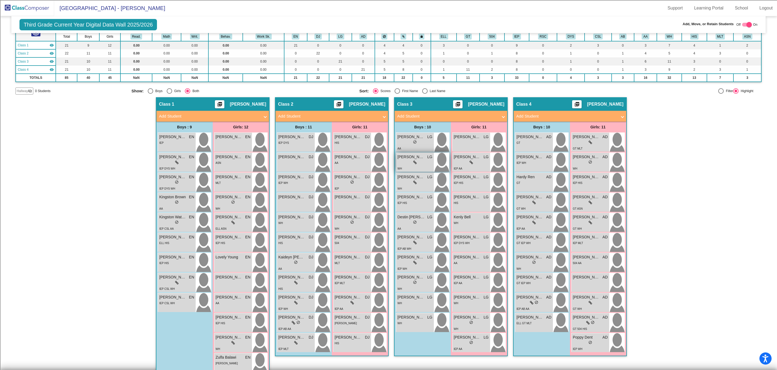
click at [424, 161] on div "lock do_not_disturb_alt" at bounding box center [415, 163] width 35 height 6
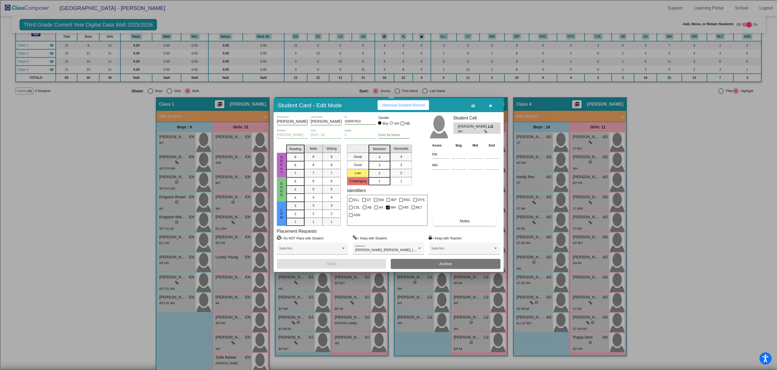
click at [493, 105] on button "button" at bounding box center [490, 105] width 17 height 10
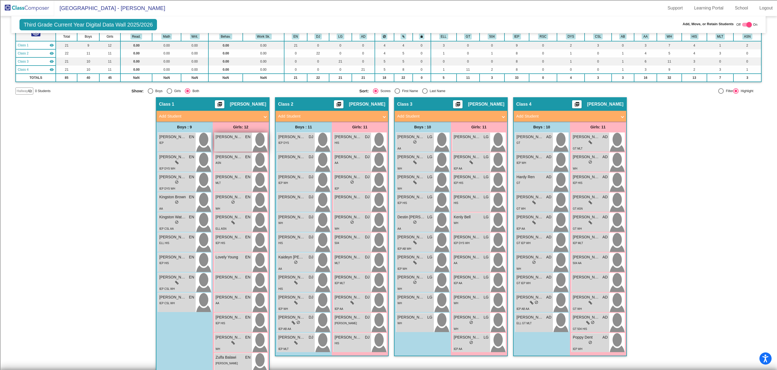
click at [246, 140] on div "Belle VonNiederhausern EN lock do_not_disturb_alt" at bounding box center [233, 142] width 38 height 19
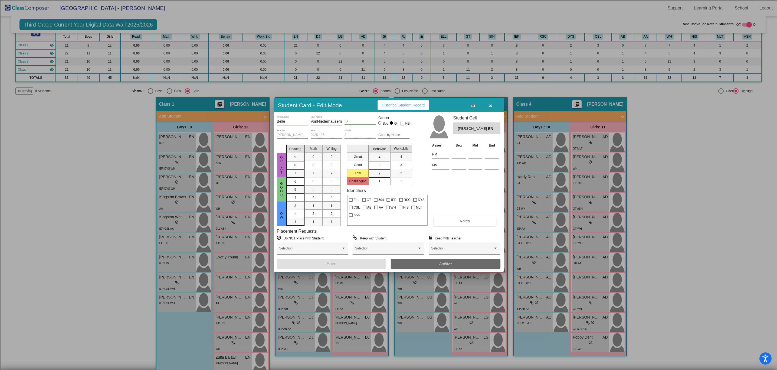
click at [464, 263] on button "Archive" at bounding box center [446, 264] width 110 height 10
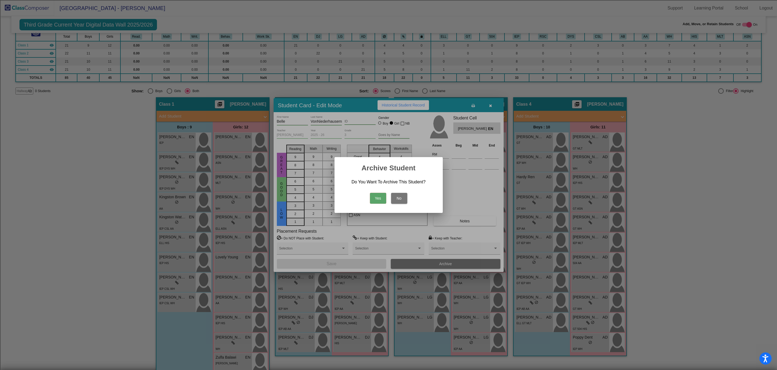
click at [382, 198] on button "Yes" at bounding box center [378, 198] width 16 height 11
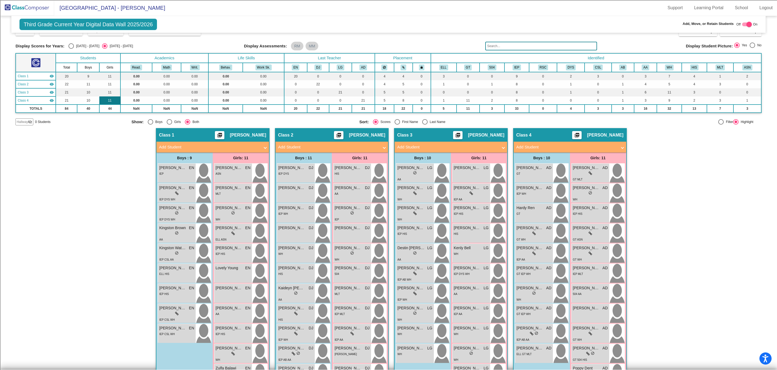
scroll to position [0, 0]
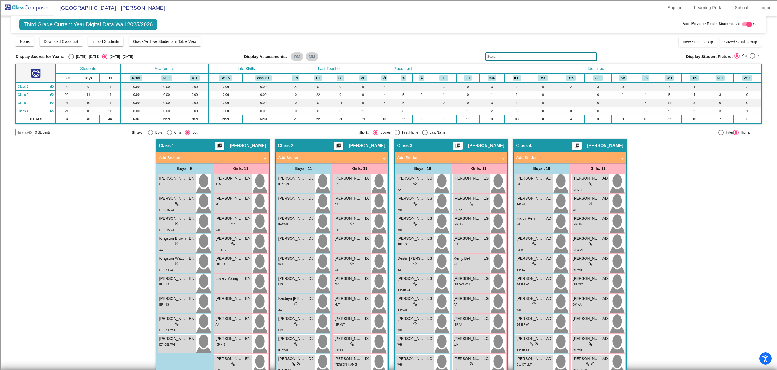
click at [69, 56] on div "Select an option" at bounding box center [70, 56] width 5 height 5
click at [71, 59] on input "[DATE] - [DATE]" at bounding box center [71, 59] width 0 height 0
radio input "true"
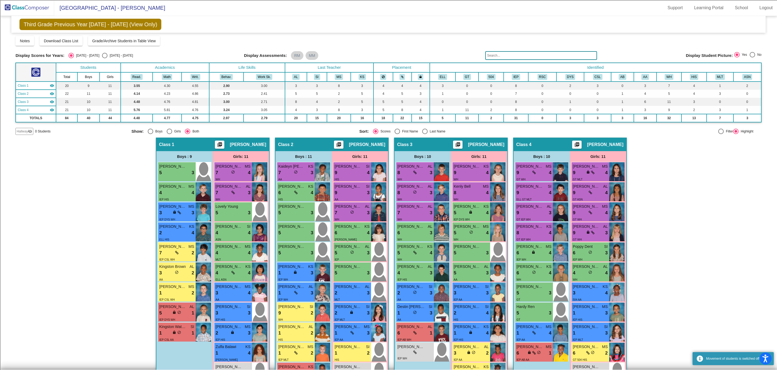
click at [508, 50] on div "Display Scores for Years: 2024 - 2025 2025 - 2026 Grade/Archive Students in Tab…" at bounding box center [388, 85] width 746 height 99
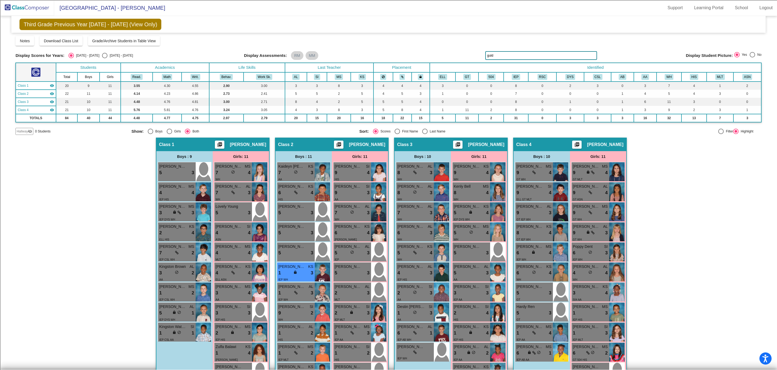
type input "gulde"
click at [32, 9] on img at bounding box center [27, 8] width 54 height 16
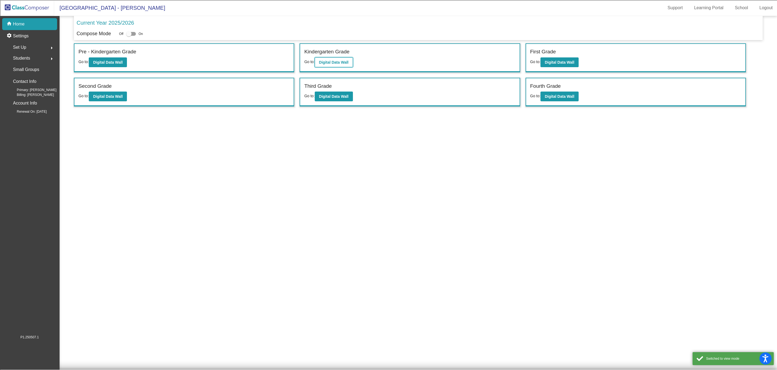
click at [324, 61] on b "Digital Data Wall" at bounding box center [334, 62] width 30 height 4
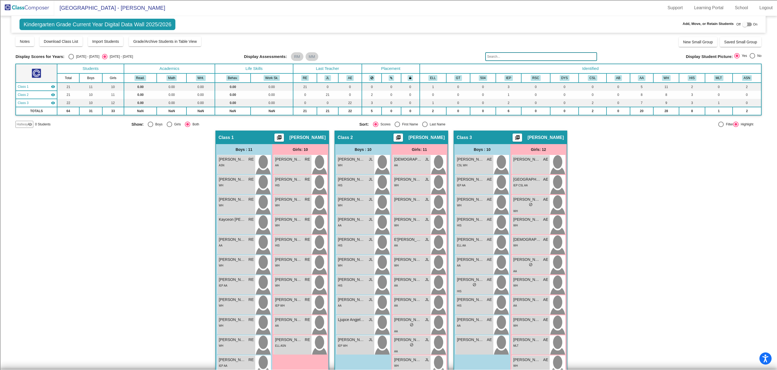
scroll to position [34, 0]
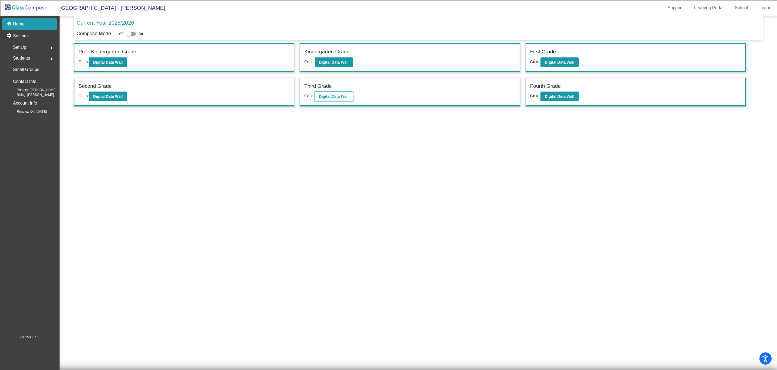
click at [340, 98] on b "Digital Data Wall" at bounding box center [334, 96] width 30 height 4
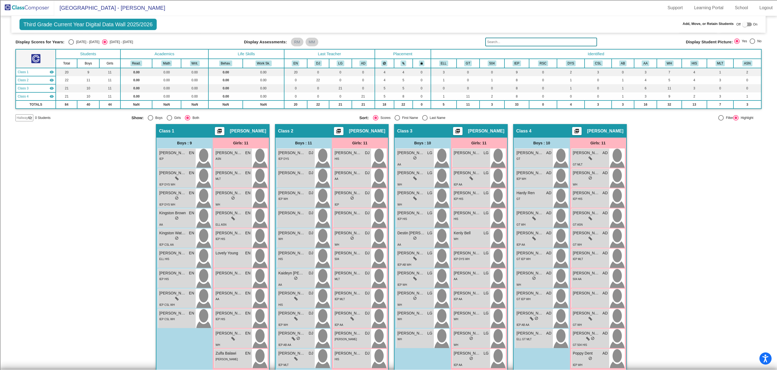
scroll to position [22, 0]
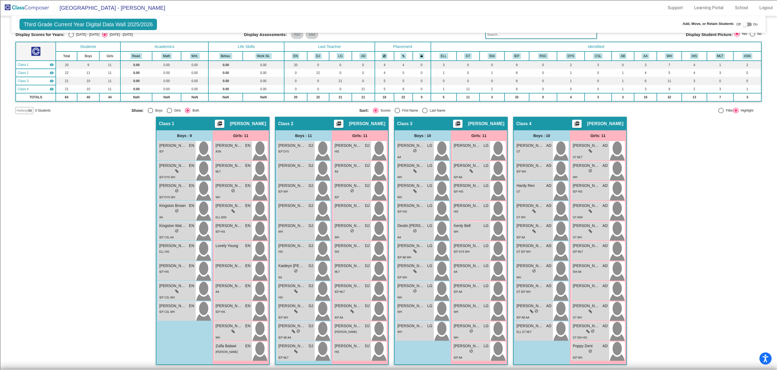
click at [542, 34] on input "text" at bounding box center [541, 34] width 112 height 9
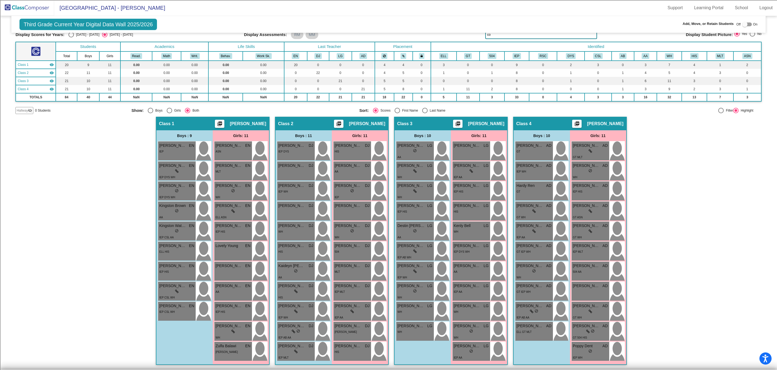
type input "c"
type input "kobe"
click at [22, 4] on img at bounding box center [27, 8] width 54 height 16
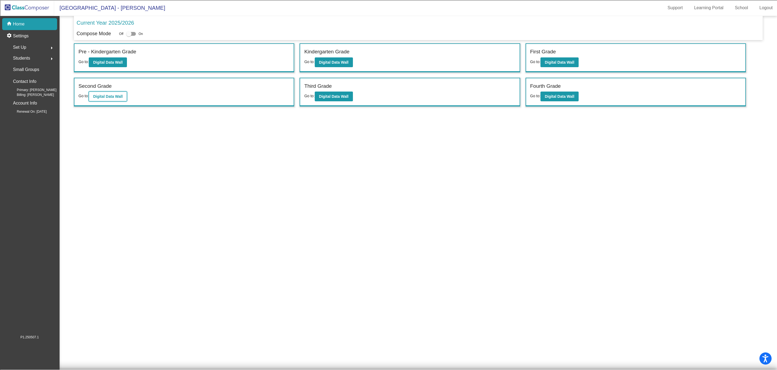
click at [110, 95] on b "Digital Data Wall" at bounding box center [108, 96] width 30 height 4
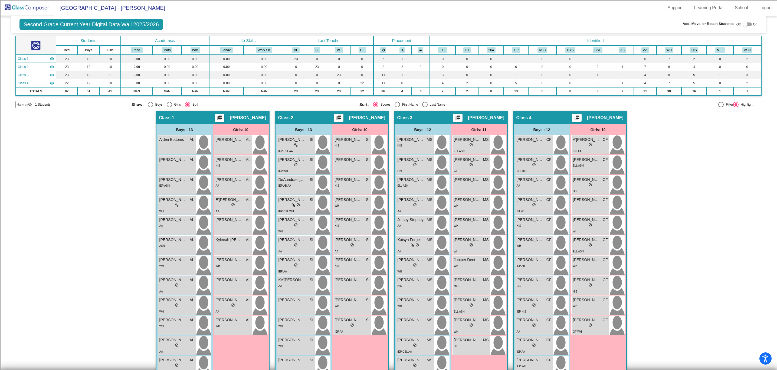
scroll to position [62, 0]
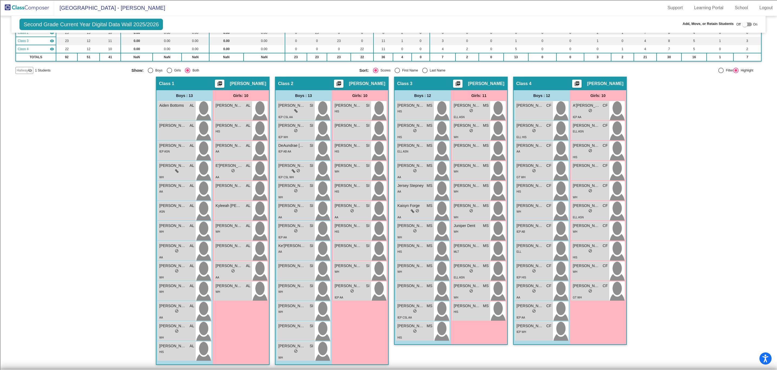
click at [100, 268] on div "Hallway - Hallway Class picture_as_pdf Add Student First Name Last Name Student…" at bounding box center [388, 223] width 746 height 293
